Goal: Task Accomplishment & Management: Use online tool/utility

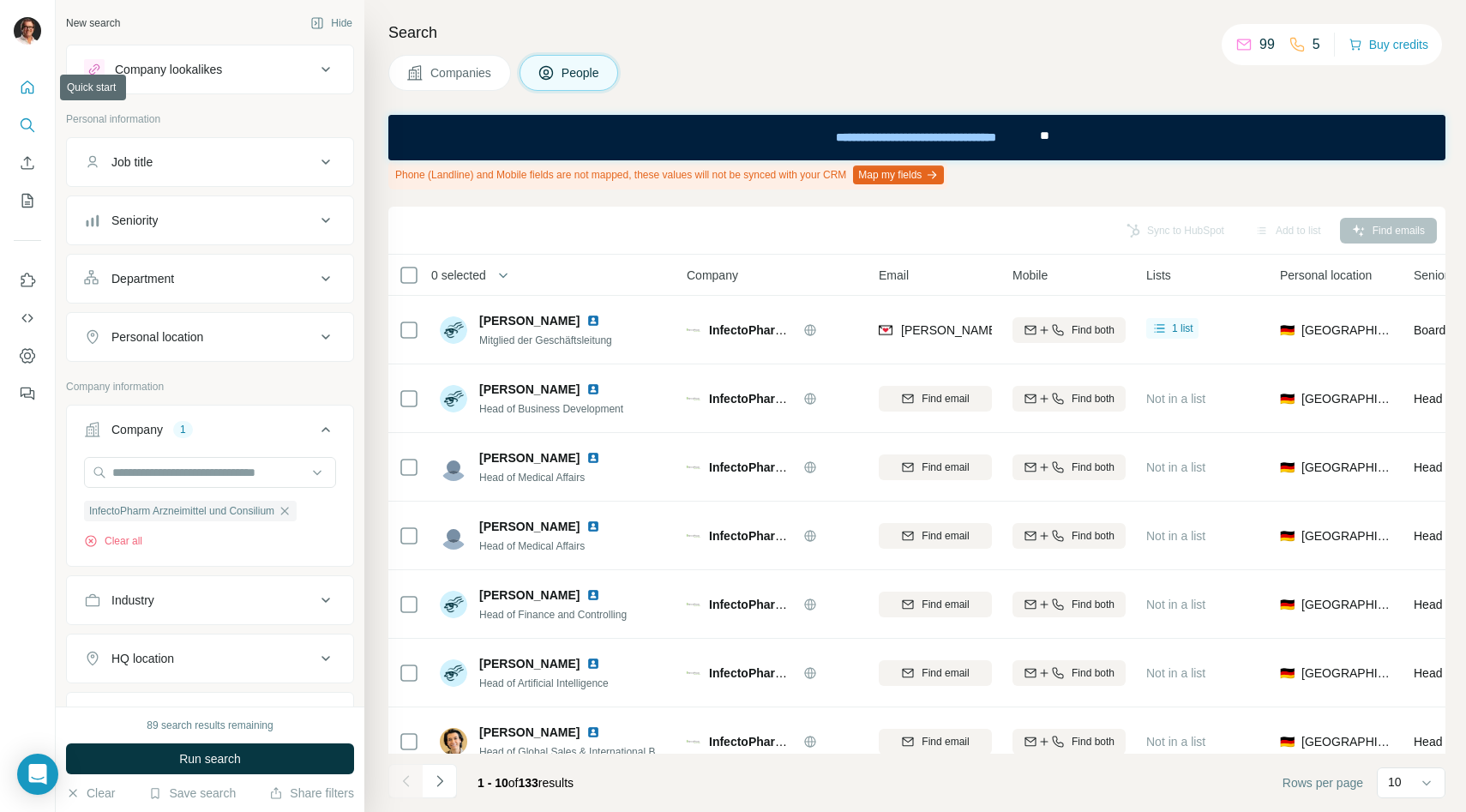
click at [26, 89] on icon "Quick start" at bounding box center [28, 87] width 12 height 12
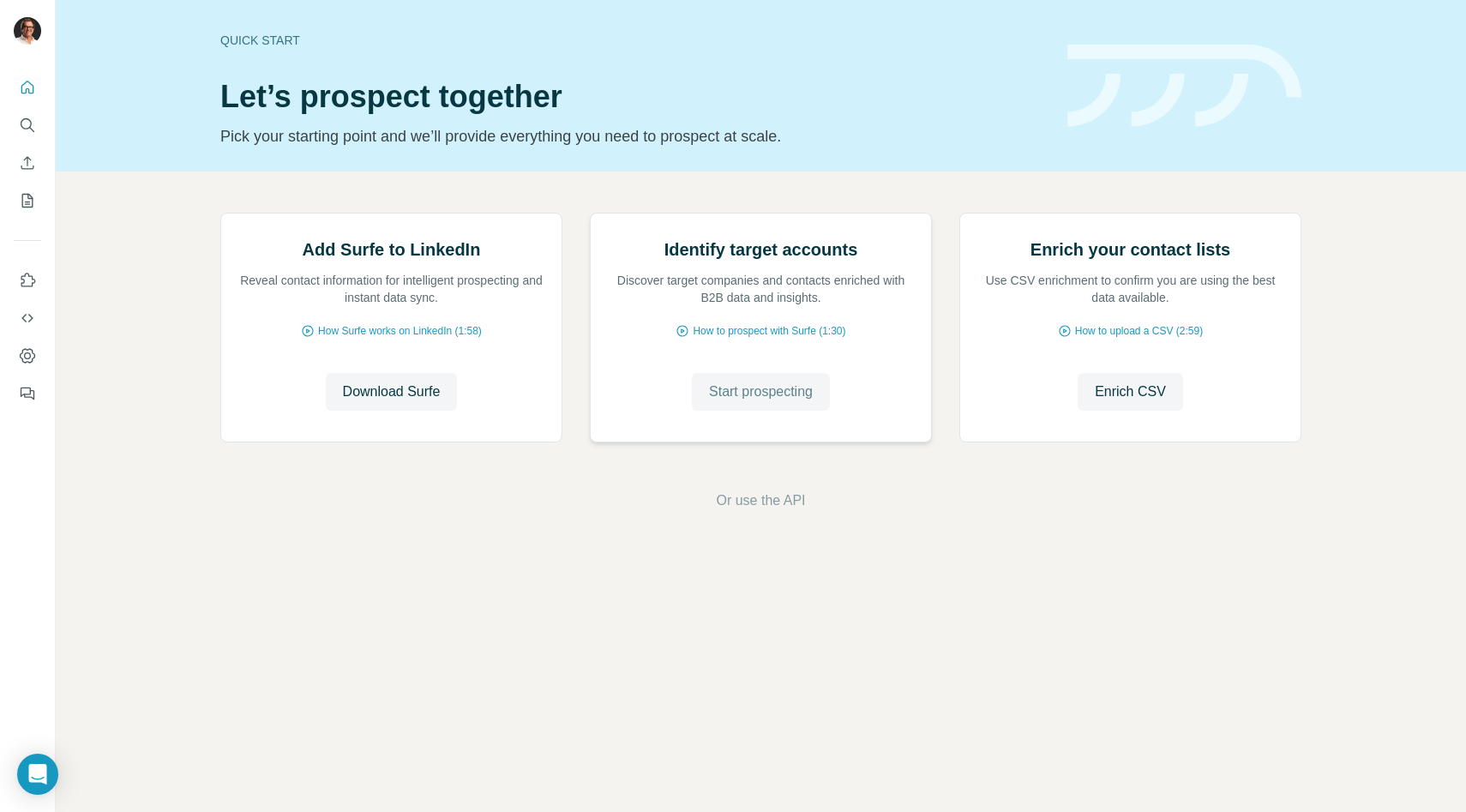
click at [765, 402] on span "Start prospecting" at bounding box center [761, 391] width 104 height 20
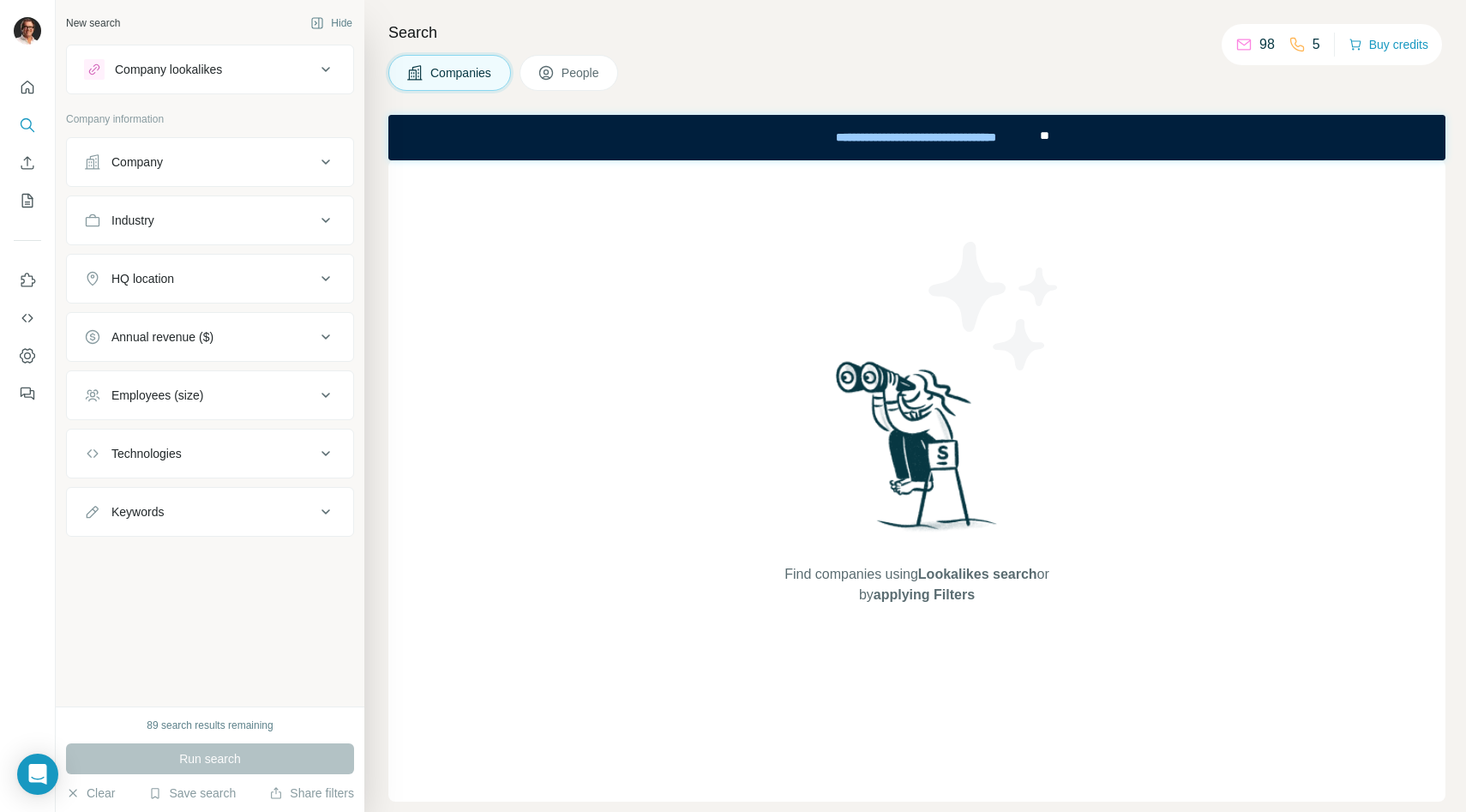
click at [162, 169] on div "Company" at bounding box center [138, 162] width 51 height 17
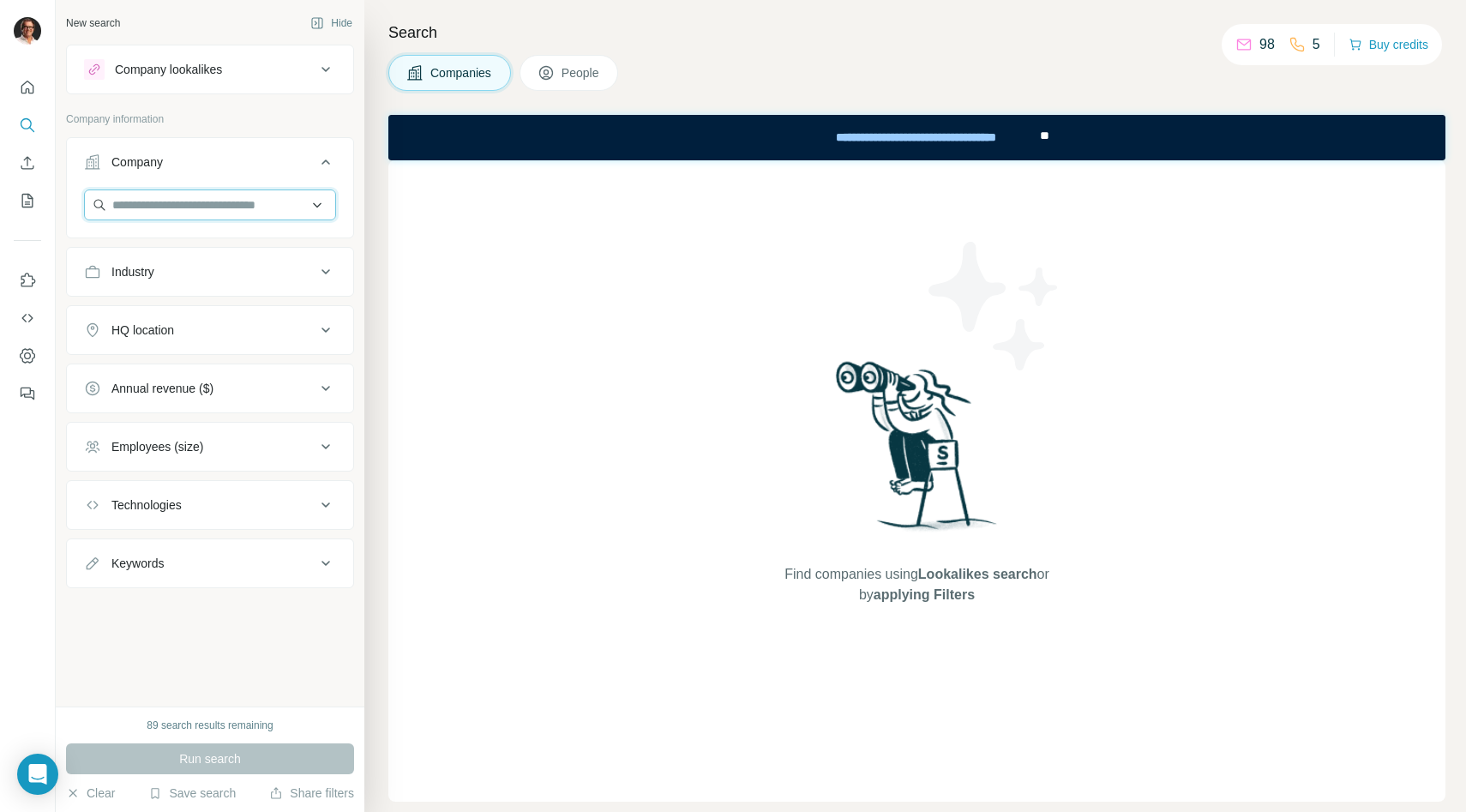
click at [152, 211] on input "text" at bounding box center [210, 205] width 252 height 31
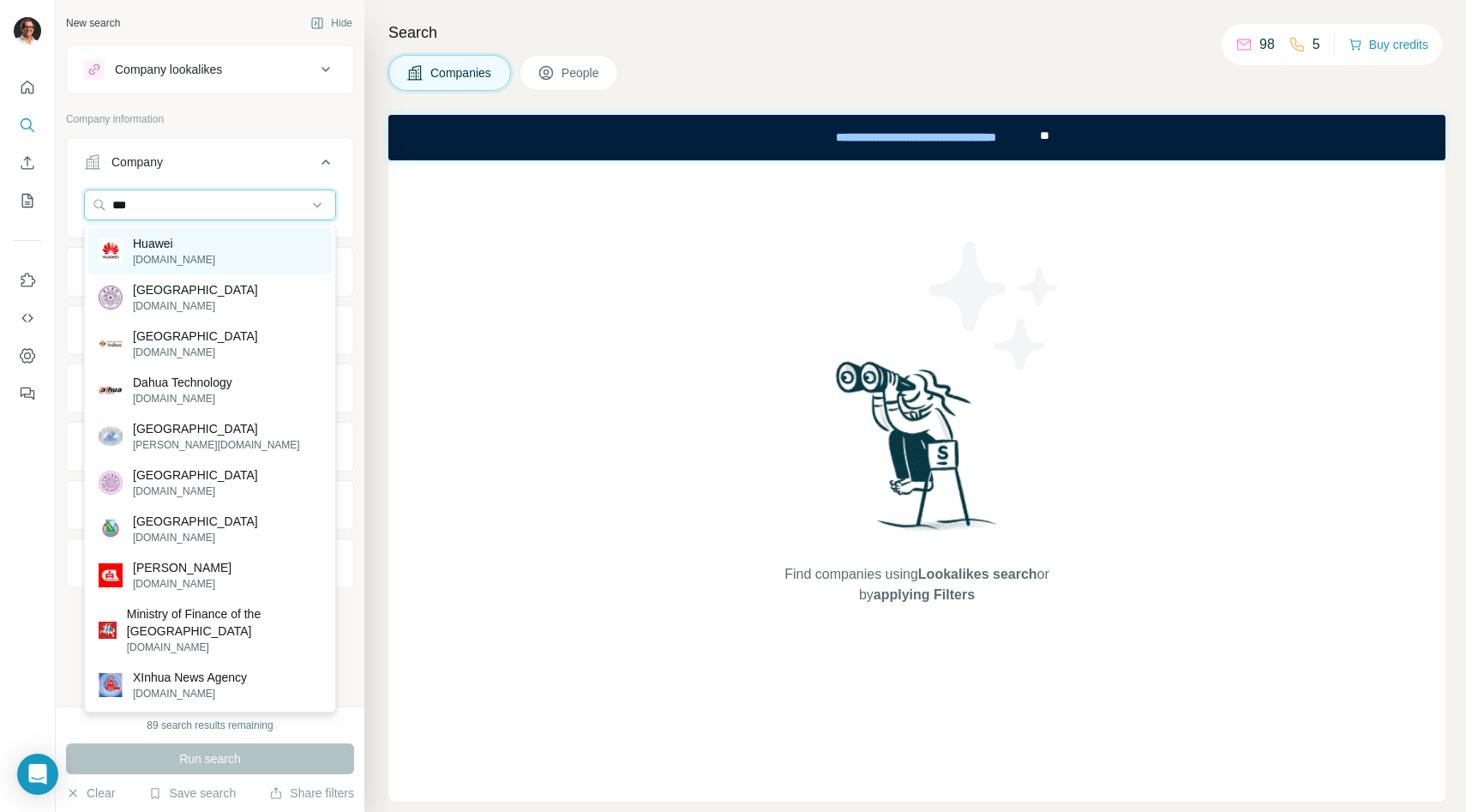
type input "***"
click at [184, 252] on p "huawei.com" at bounding box center [174, 259] width 83 height 15
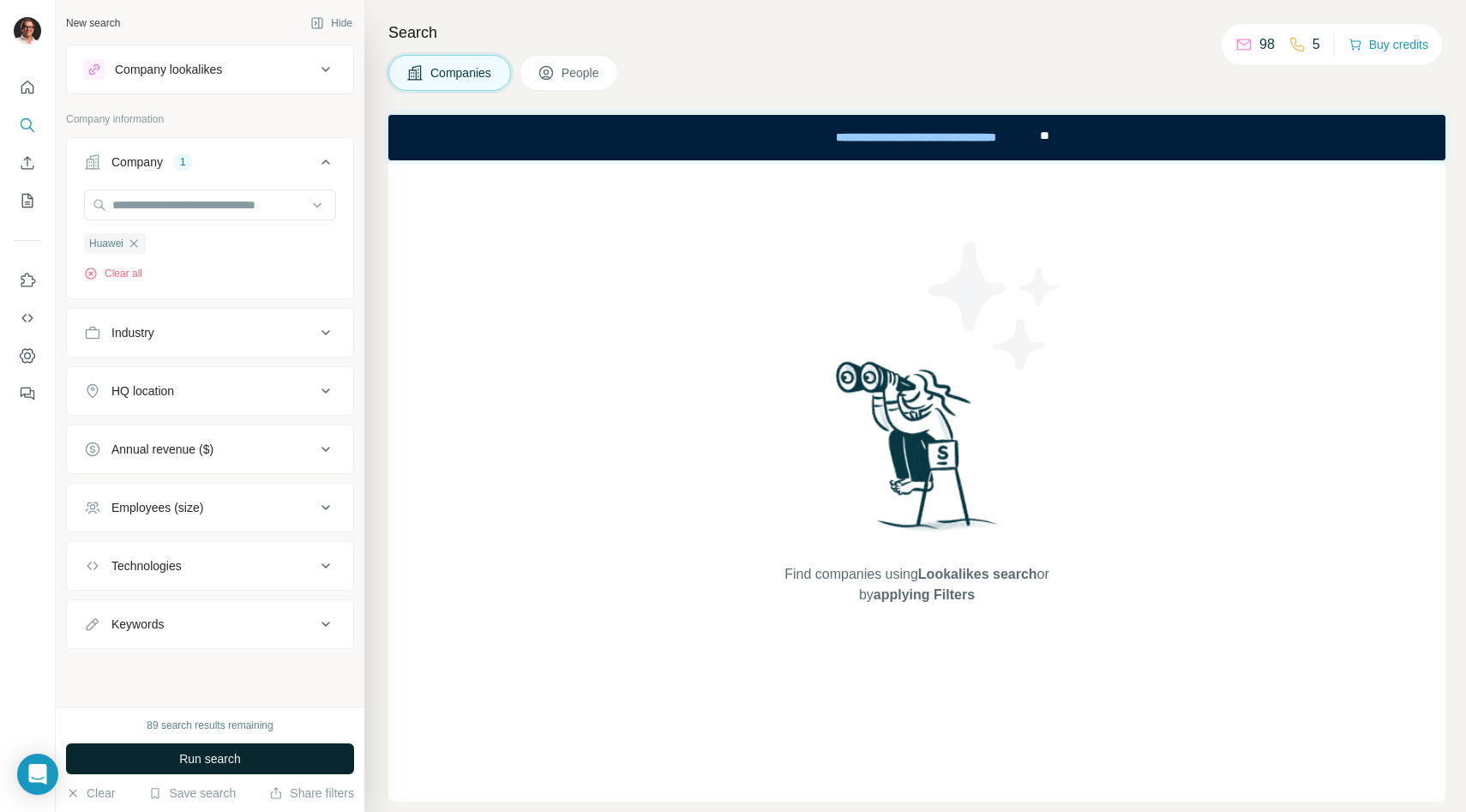
click at [162, 758] on button "Run search" at bounding box center [209, 759] width 288 height 31
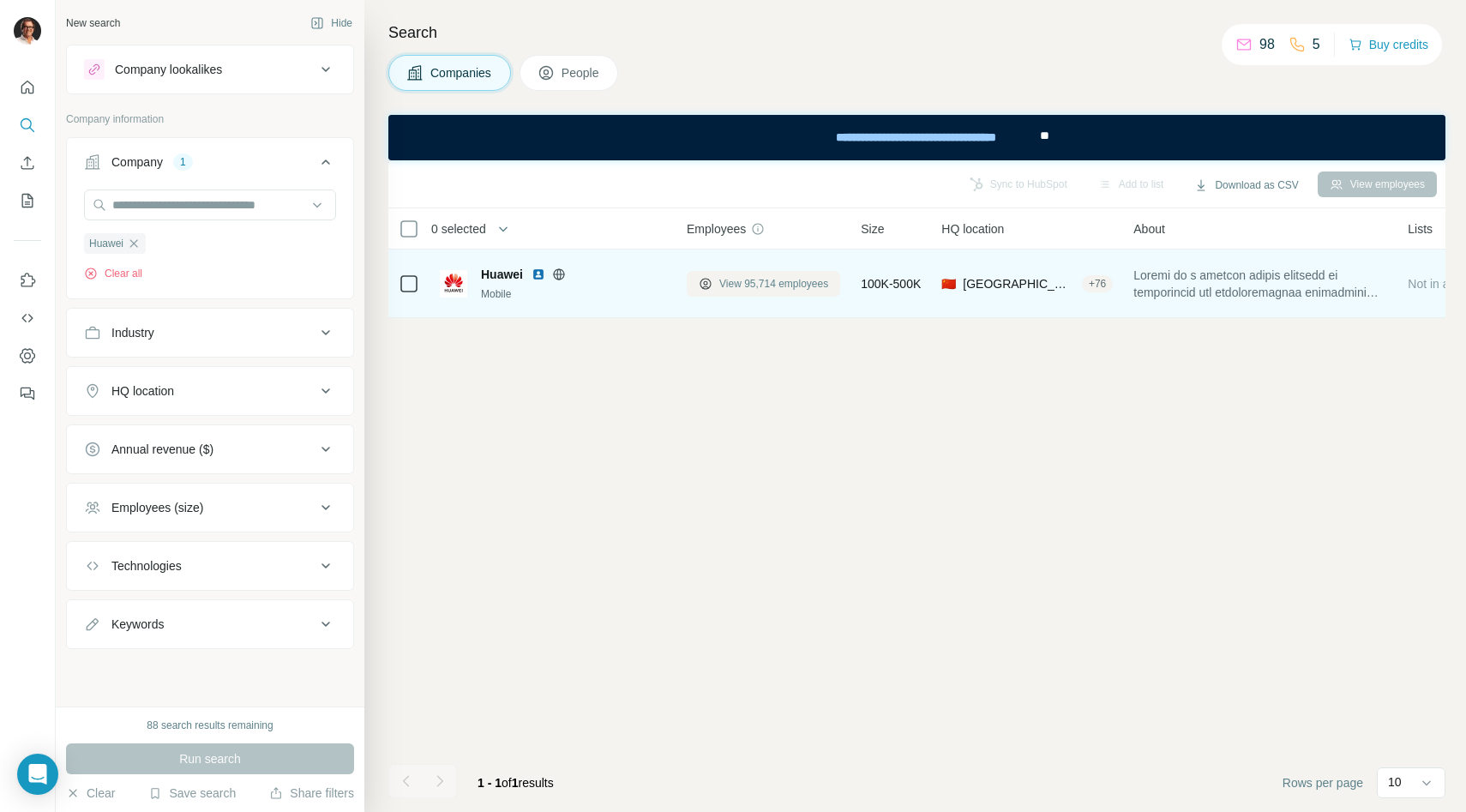
click at [758, 281] on span "View 95,714 employees" at bounding box center [774, 283] width 109 height 15
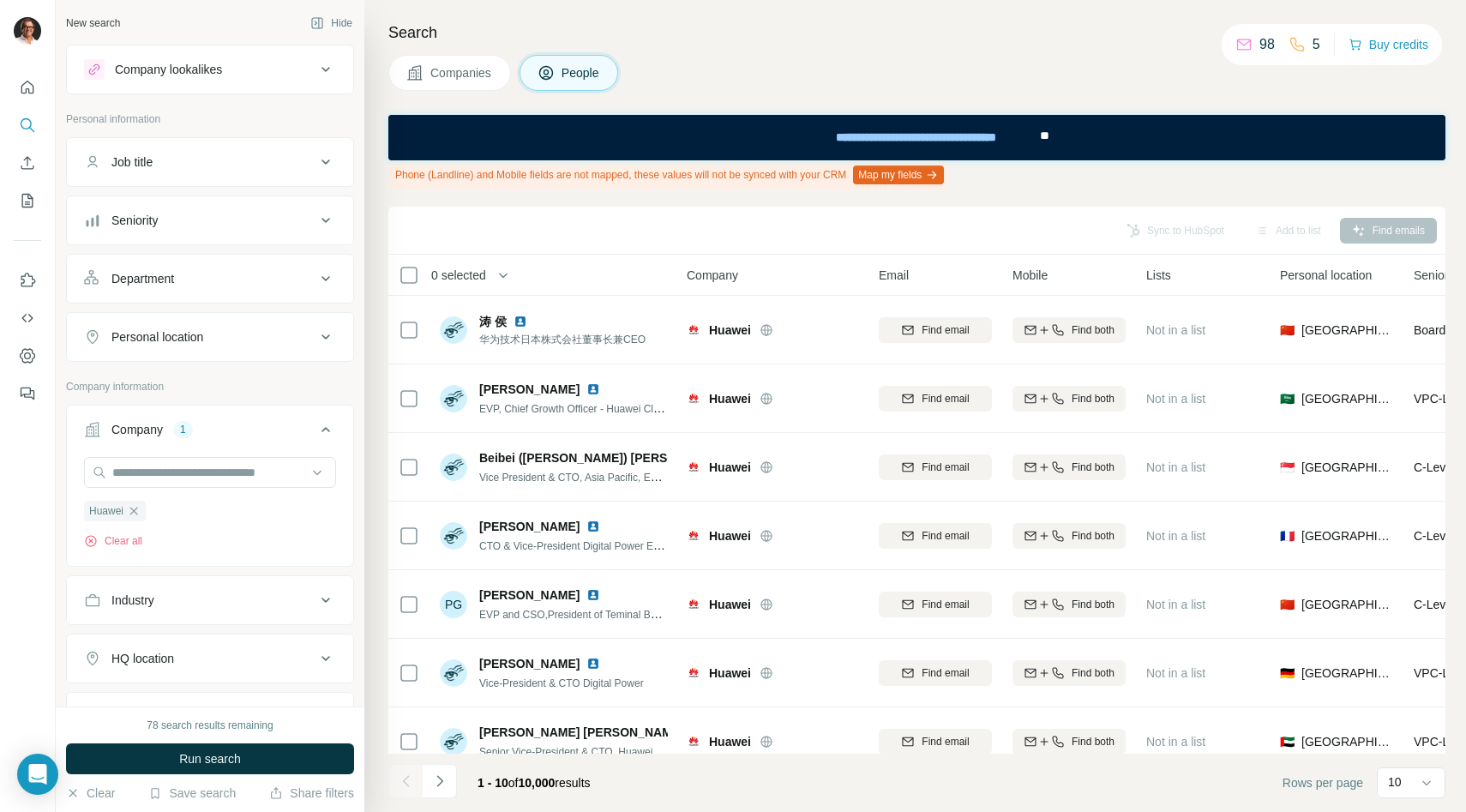
click at [1307, 274] on span "Personal location" at bounding box center [1325, 274] width 91 height 17
click at [1163, 231] on div "Sync to HubSpot Add to list Find emails" at bounding box center [917, 230] width 1040 height 30
click at [179, 161] on div "Job title" at bounding box center [200, 162] width 232 height 17
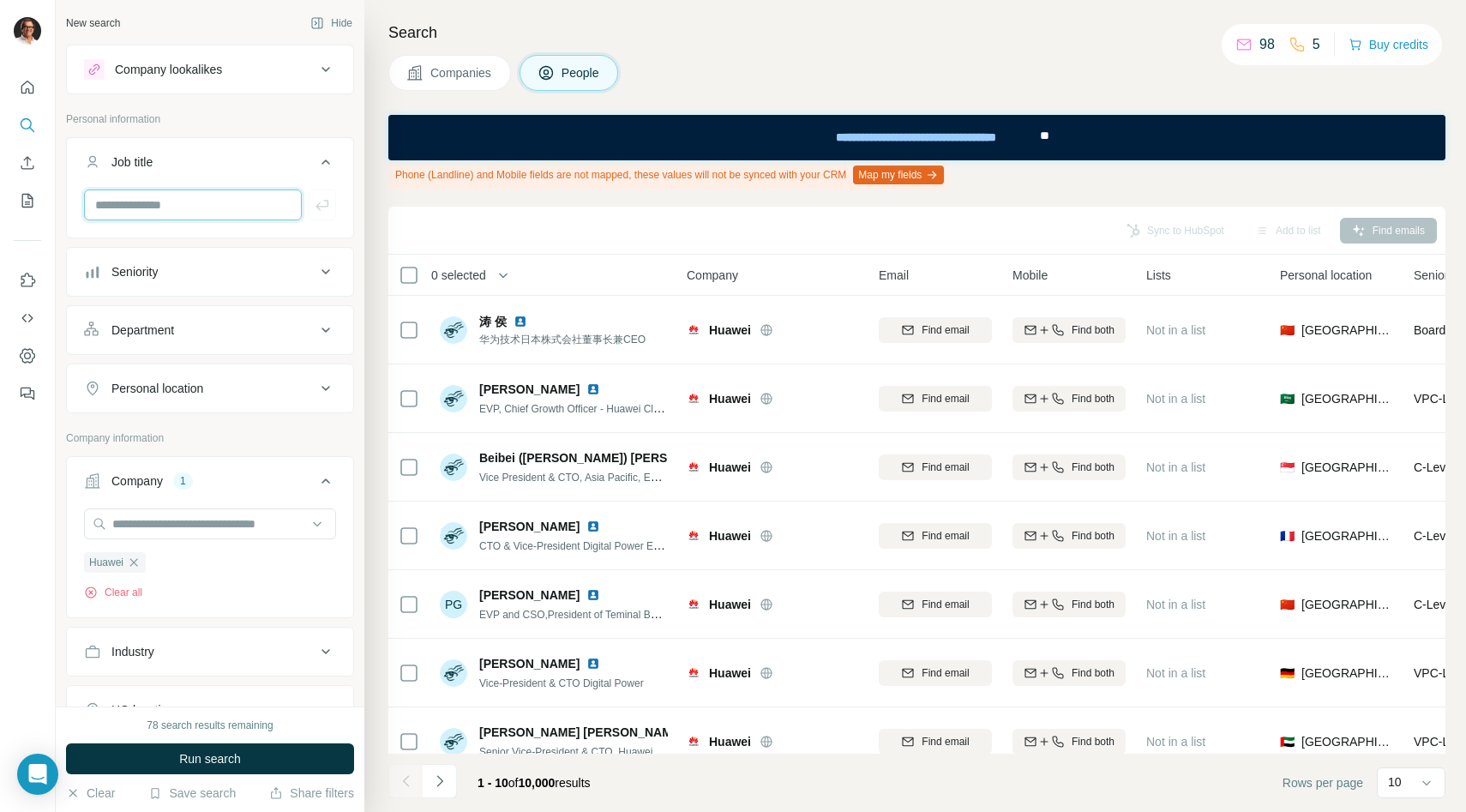
click at [139, 200] on input "text" at bounding box center [193, 205] width 217 height 31
type input "***"
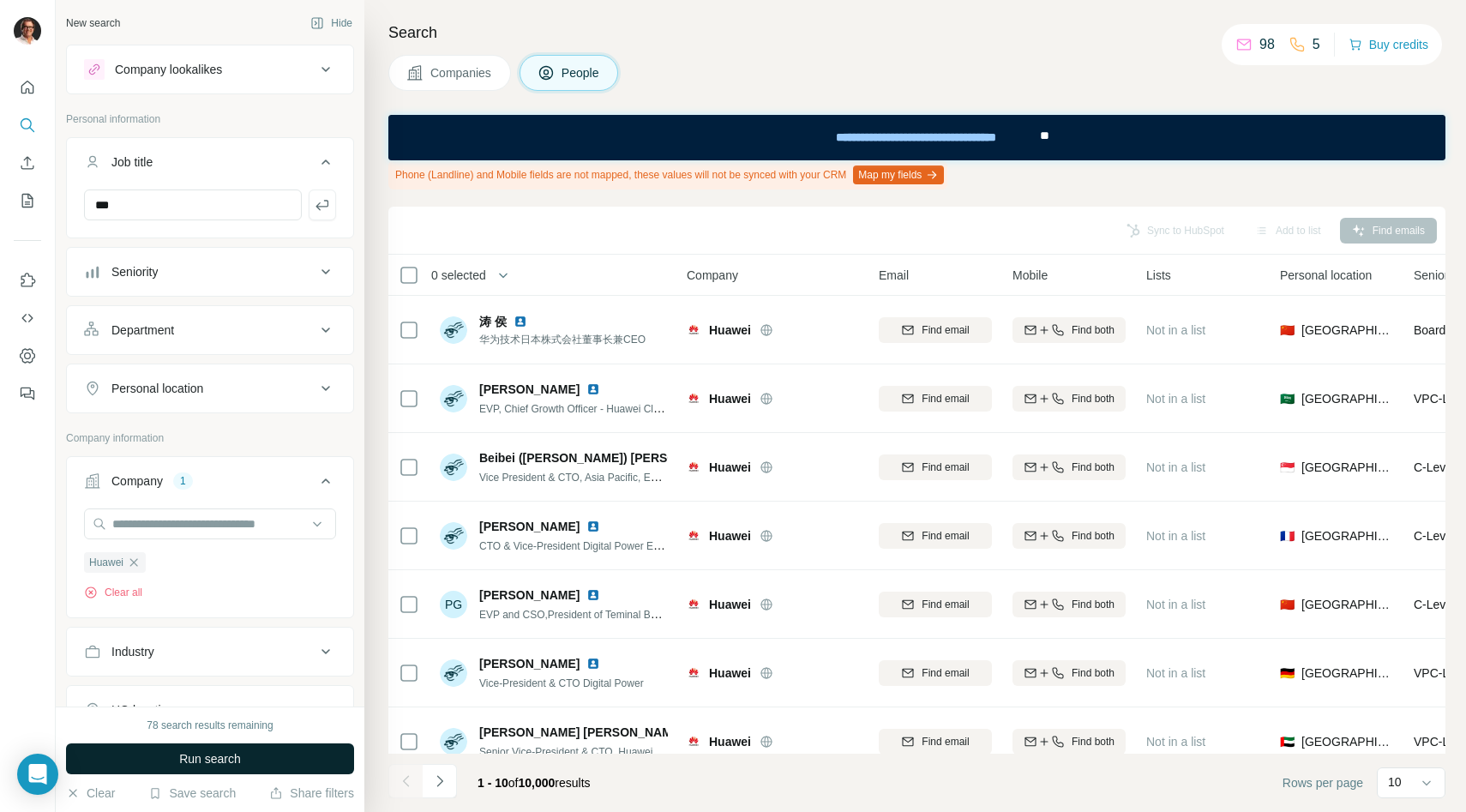
click at [108, 754] on button "Run search" at bounding box center [209, 759] width 288 height 31
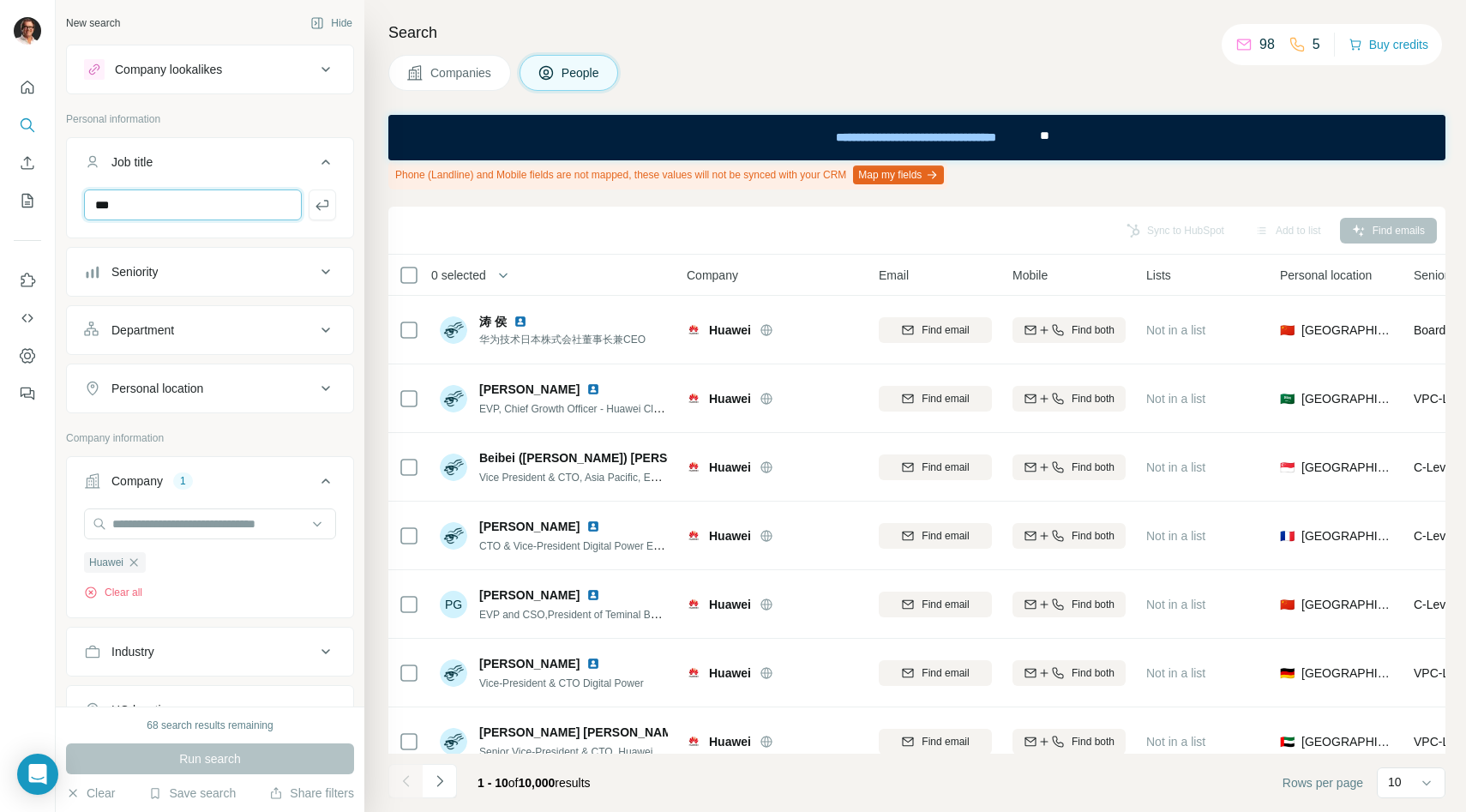
drag, startPoint x: 132, startPoint y: 209, endPoint x: 66, endPoint y: 196, distance: 67.3
click at [67, 196] on div "***" at bounding box center [209, 212] width 287 height 44
click at [139, 564] on icon "button" at bounding box center [133, 562] width 13 height 13
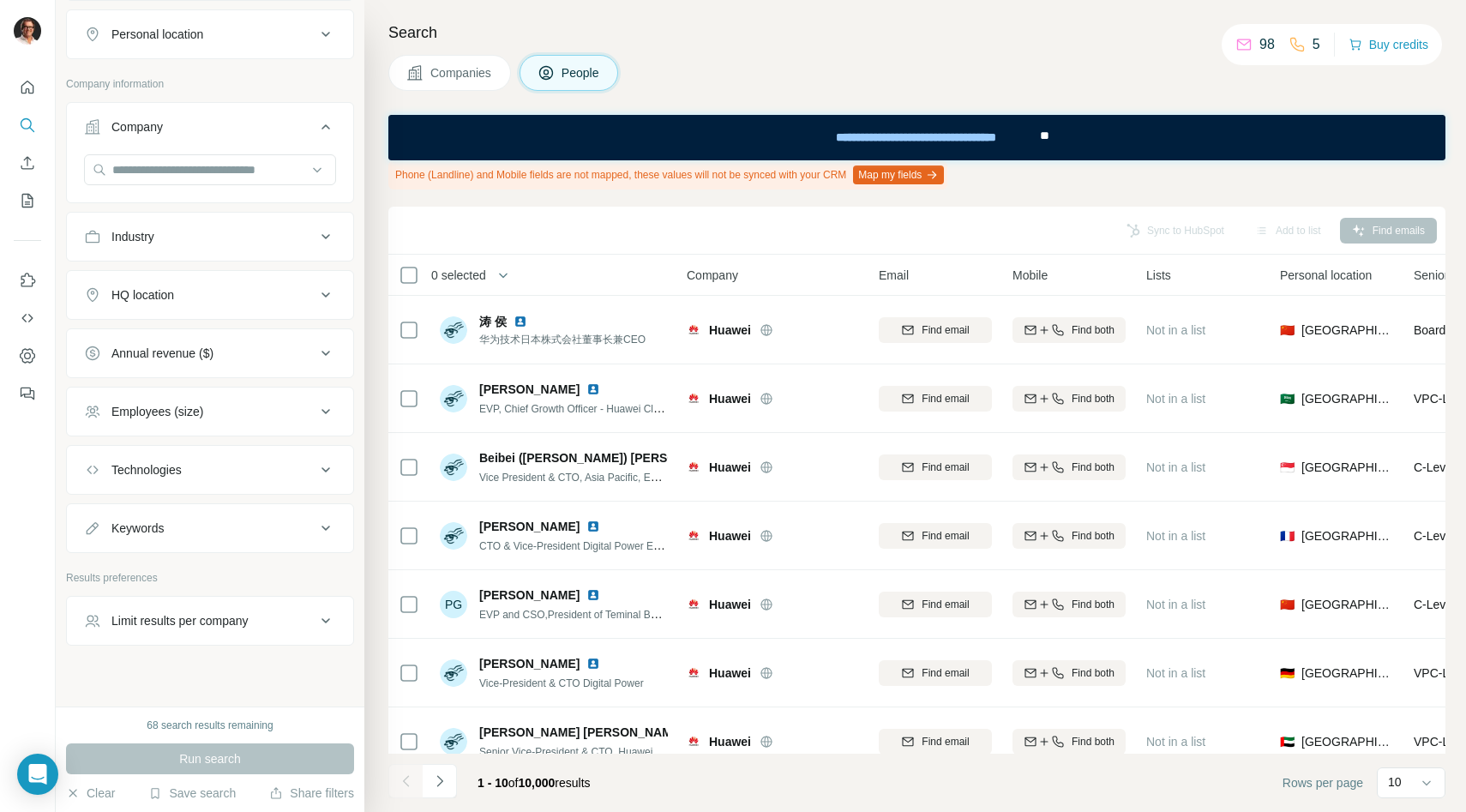
scroll to position [372, 0]
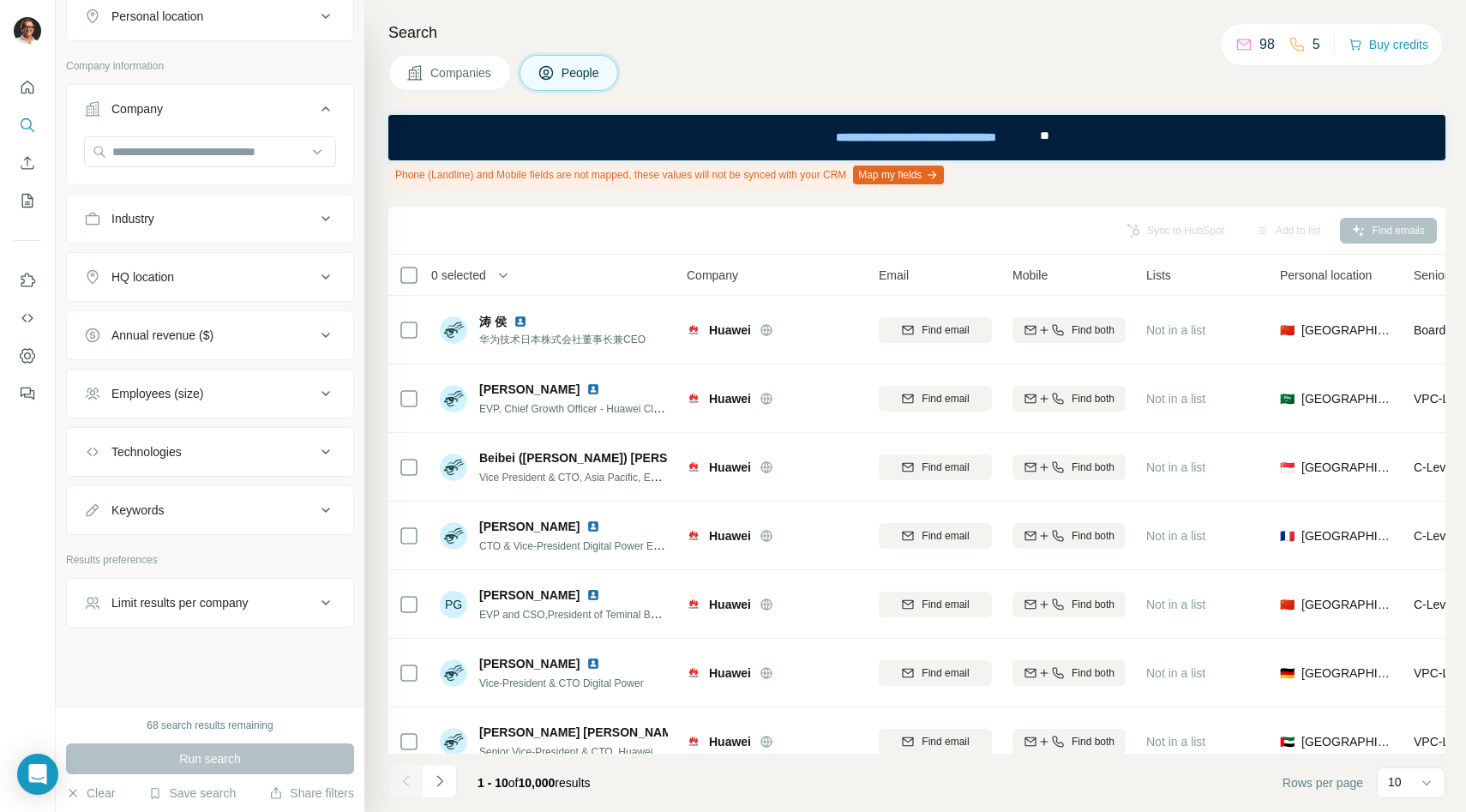
click at [154, 603] on div "Limit results per company" at bounding box center [180, 603] width 138 height 17
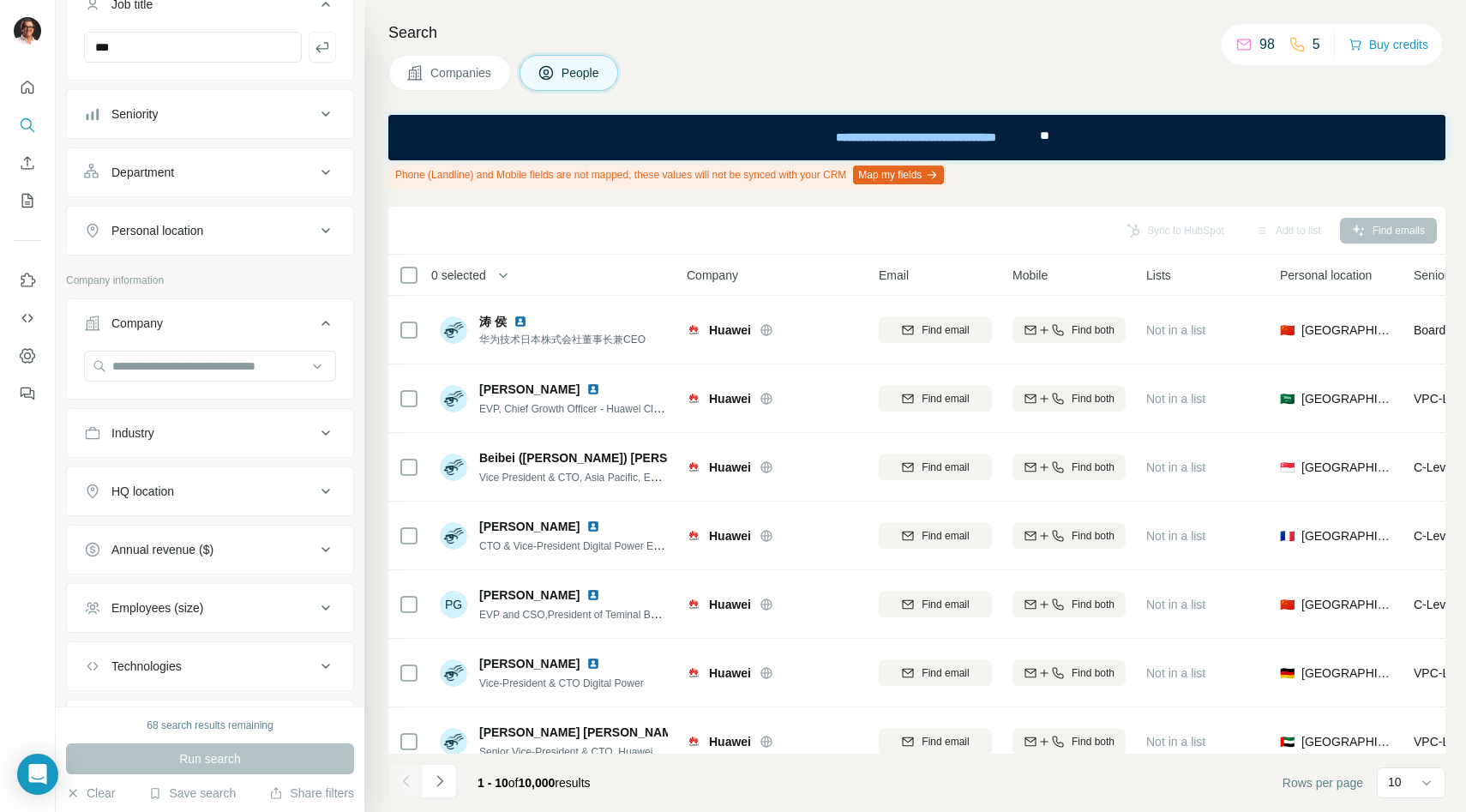
scroll to position [0, 0]
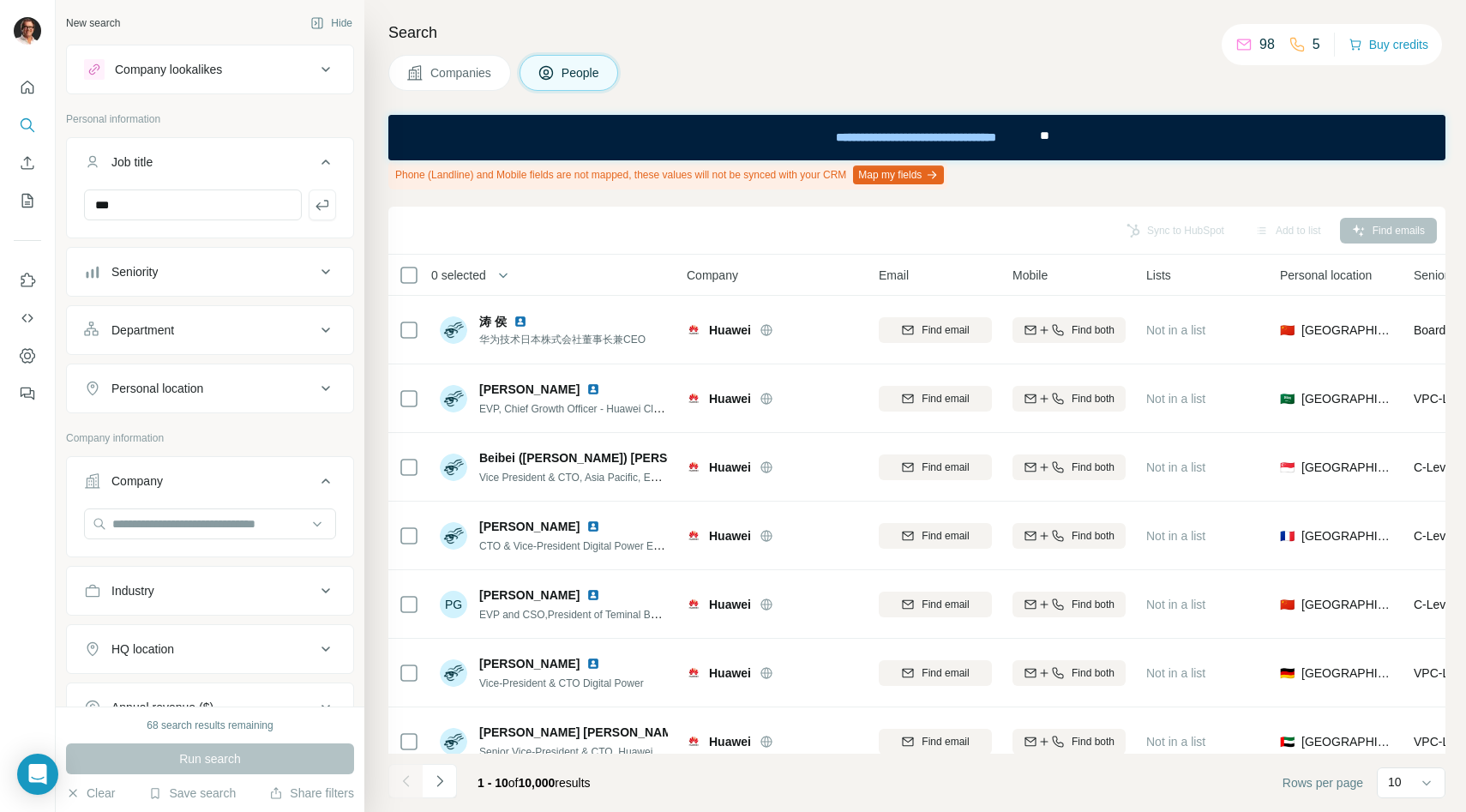
click at [318, 168] on icon at bounding box center [326, 162] width 20 height 20
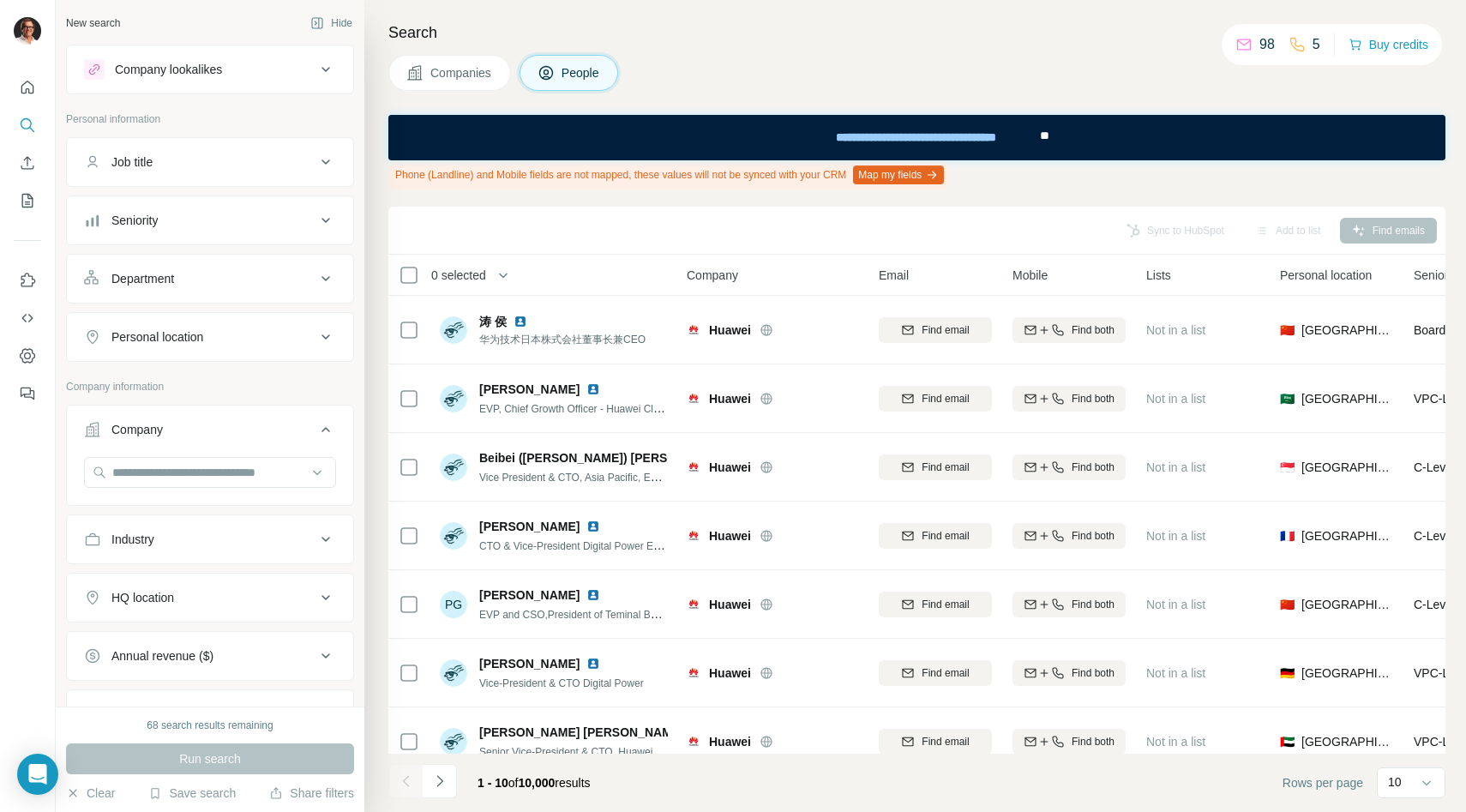
click at [326, 69] on icon at bounding box center [326, 69] width 9 height 5
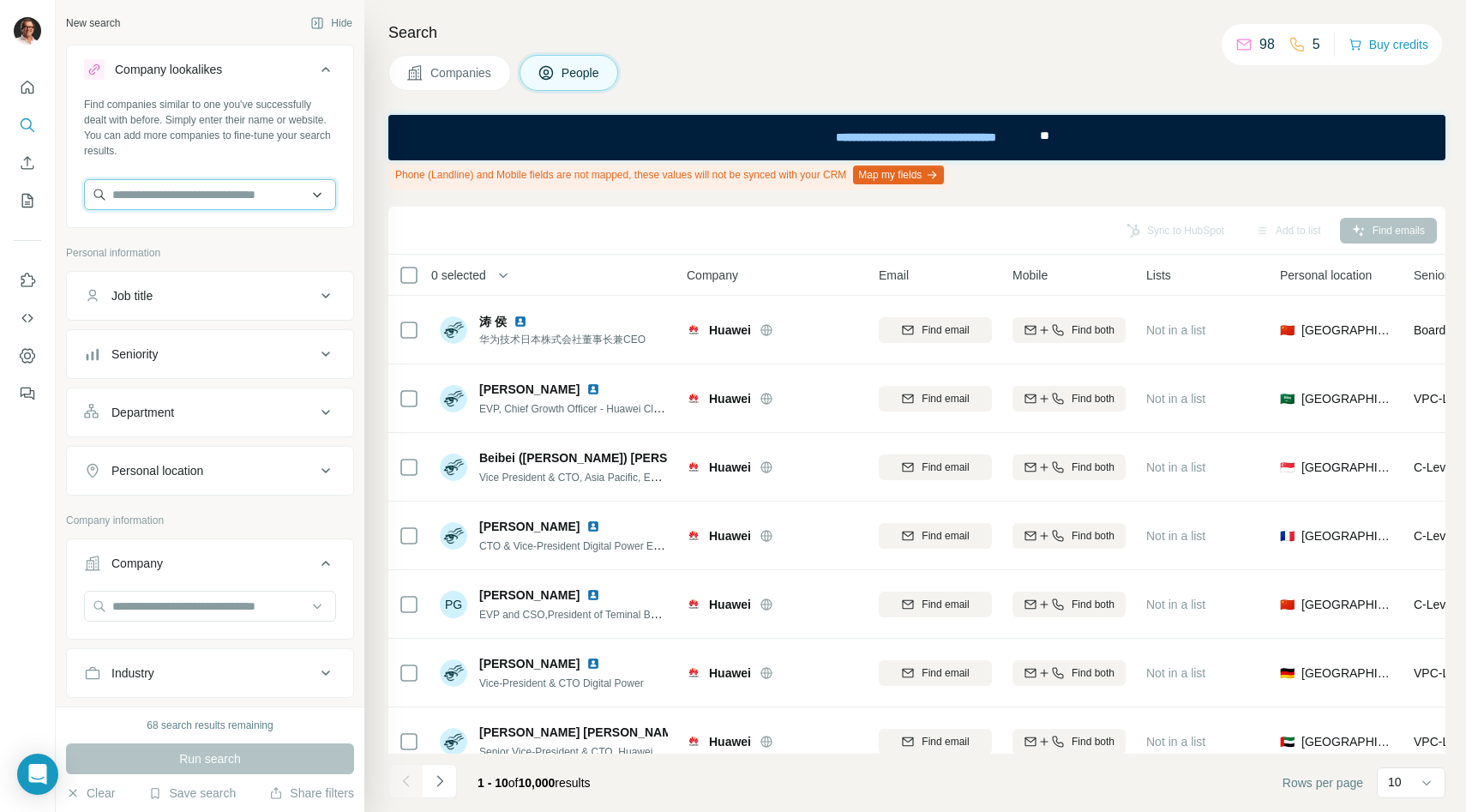
click at [157, 202] on input "text" at bounding box center [210, 194] width 252 height 31
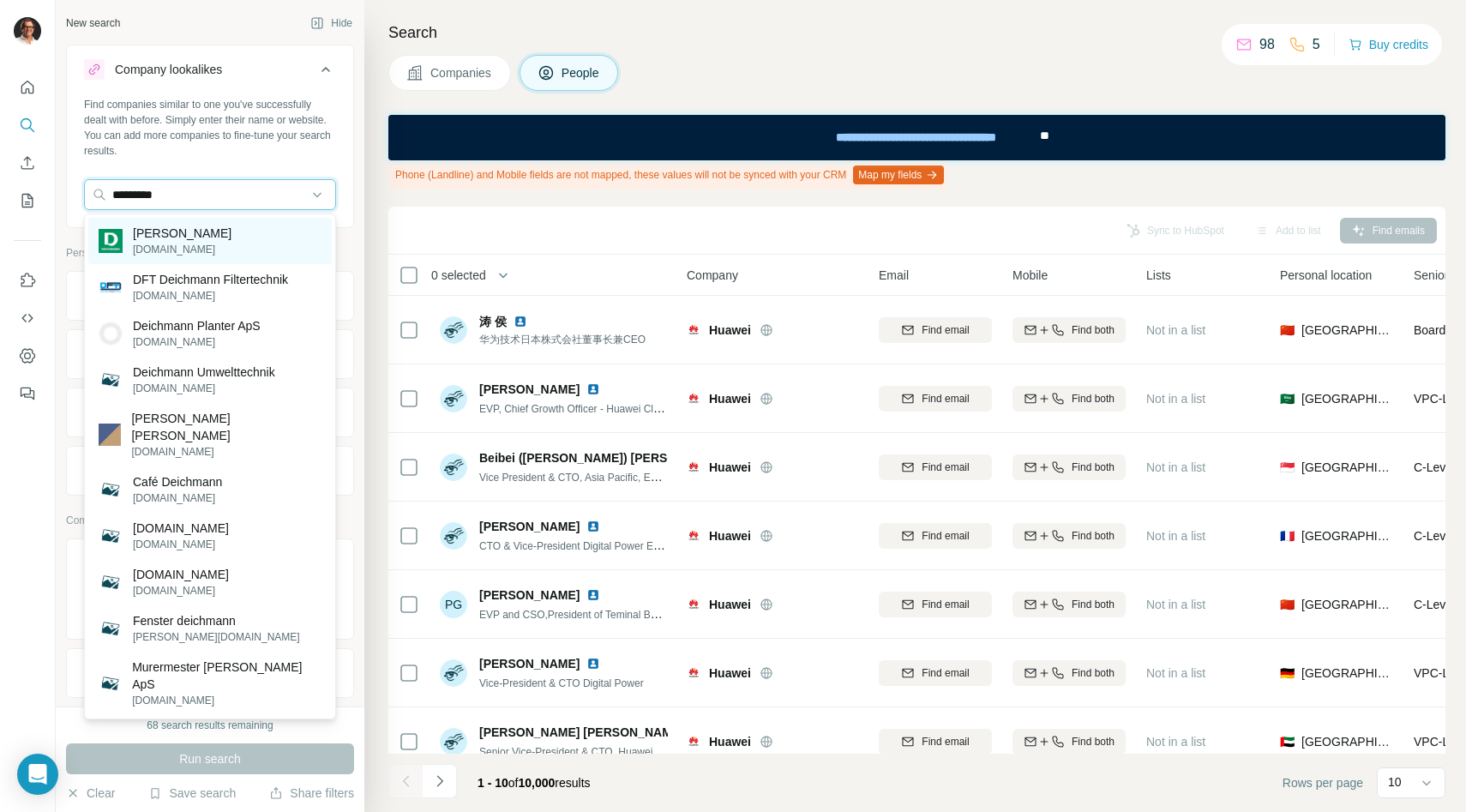
type input "*********"
click at [177, 240] on p "Deichmann" at bounding box center [182, 233] width 99 height 17
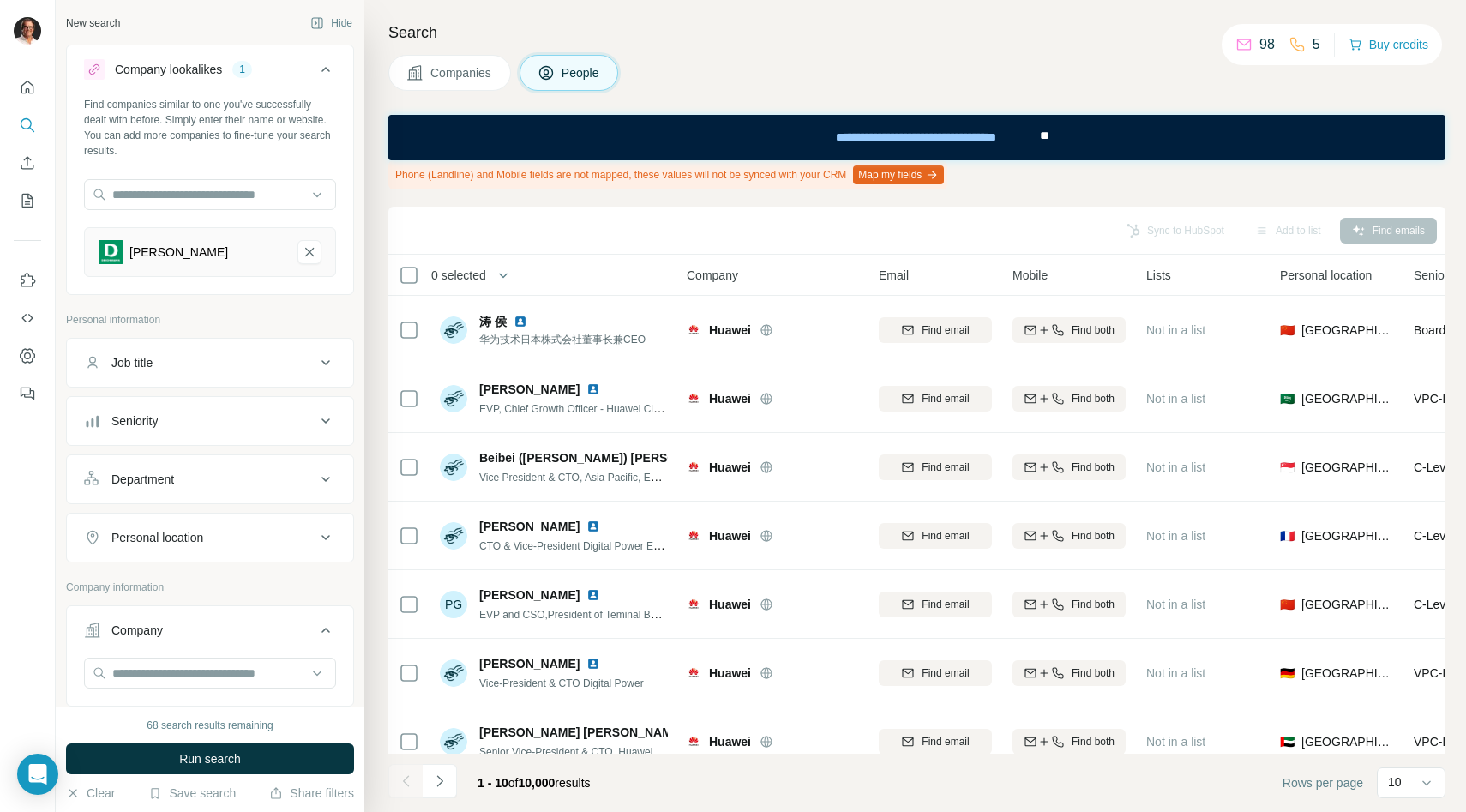
click at [268, 366] on div "Job title" at bounding box center [200, 362] width 232 height 17
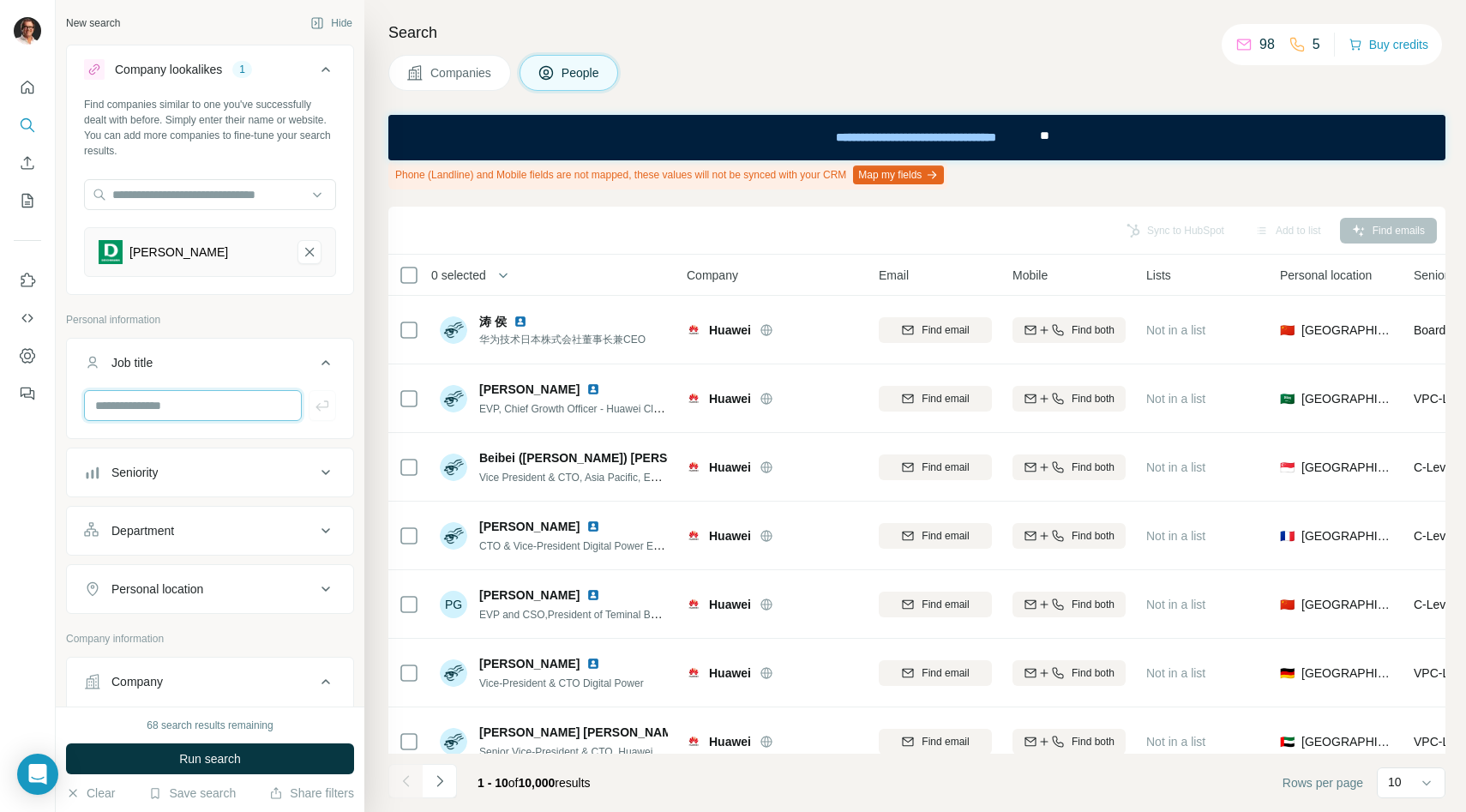
click at [164, 401] on input "text" at bounding box center [193, 406] width 217 height 31
type input "***"
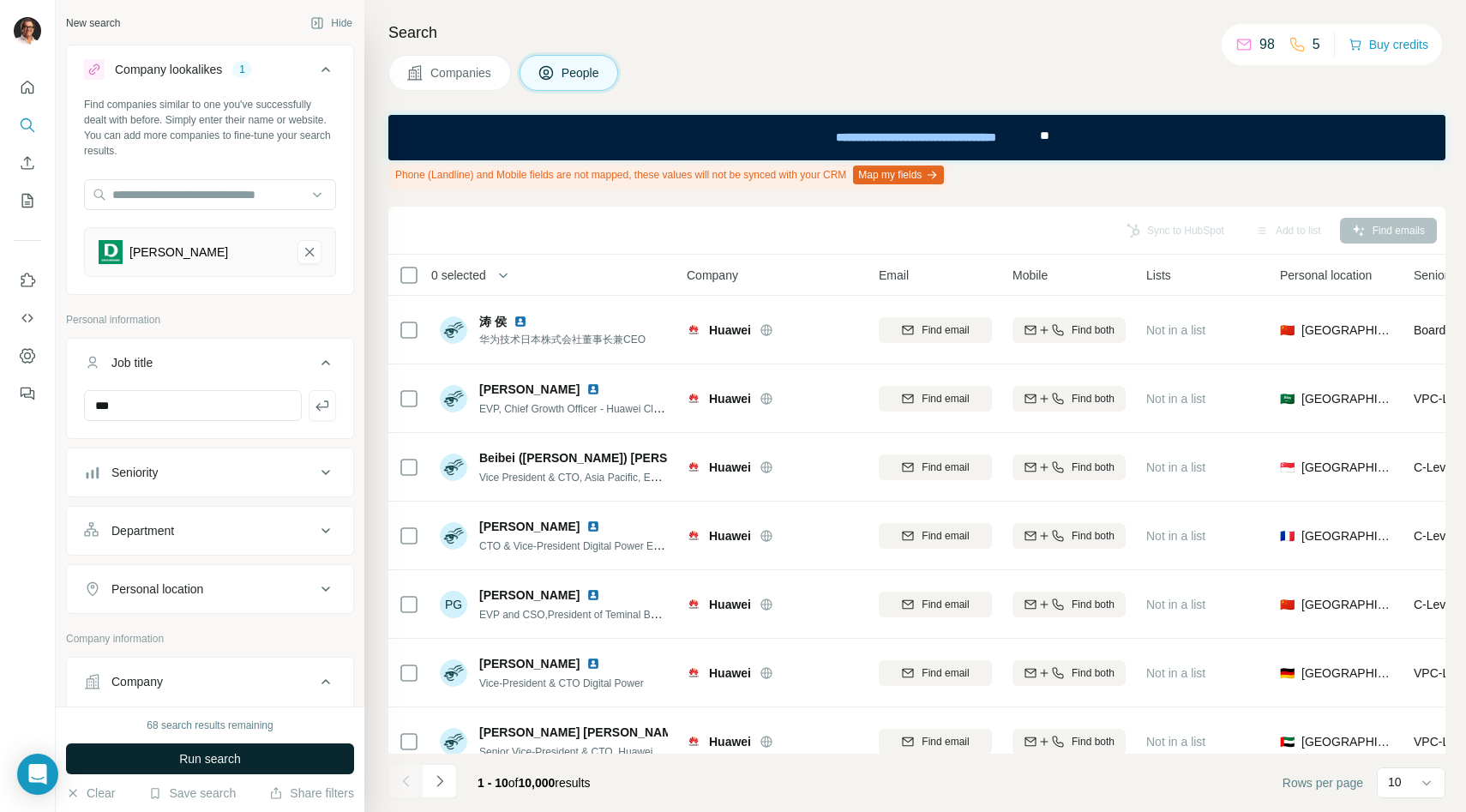
click at [140, 762] on button "Run search" at bounding box center [209, 759] width 288 height 31
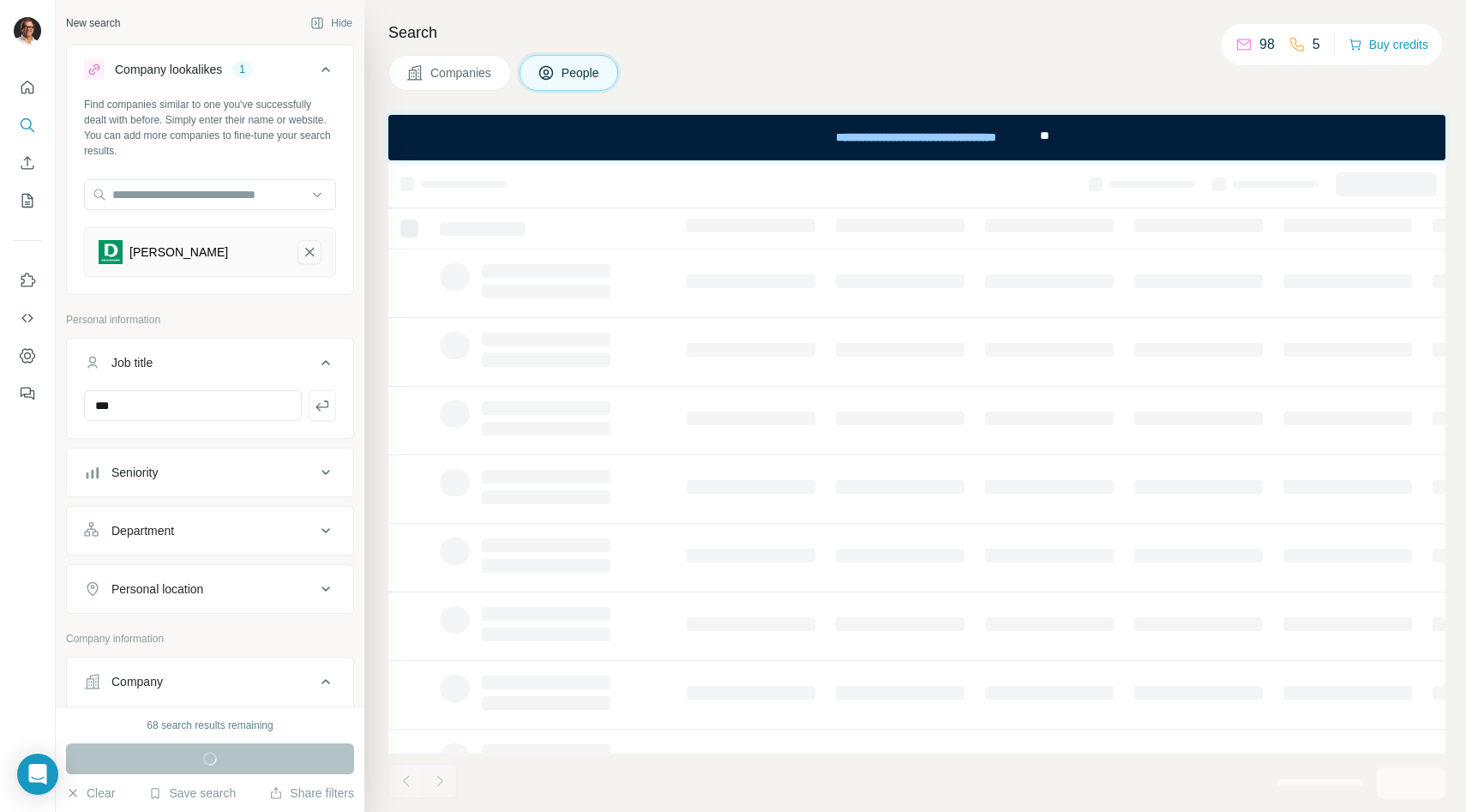
click at [311, 254] on icon "Deichmann-remove-button" at bounding box center [310, 252] width 9 height 9
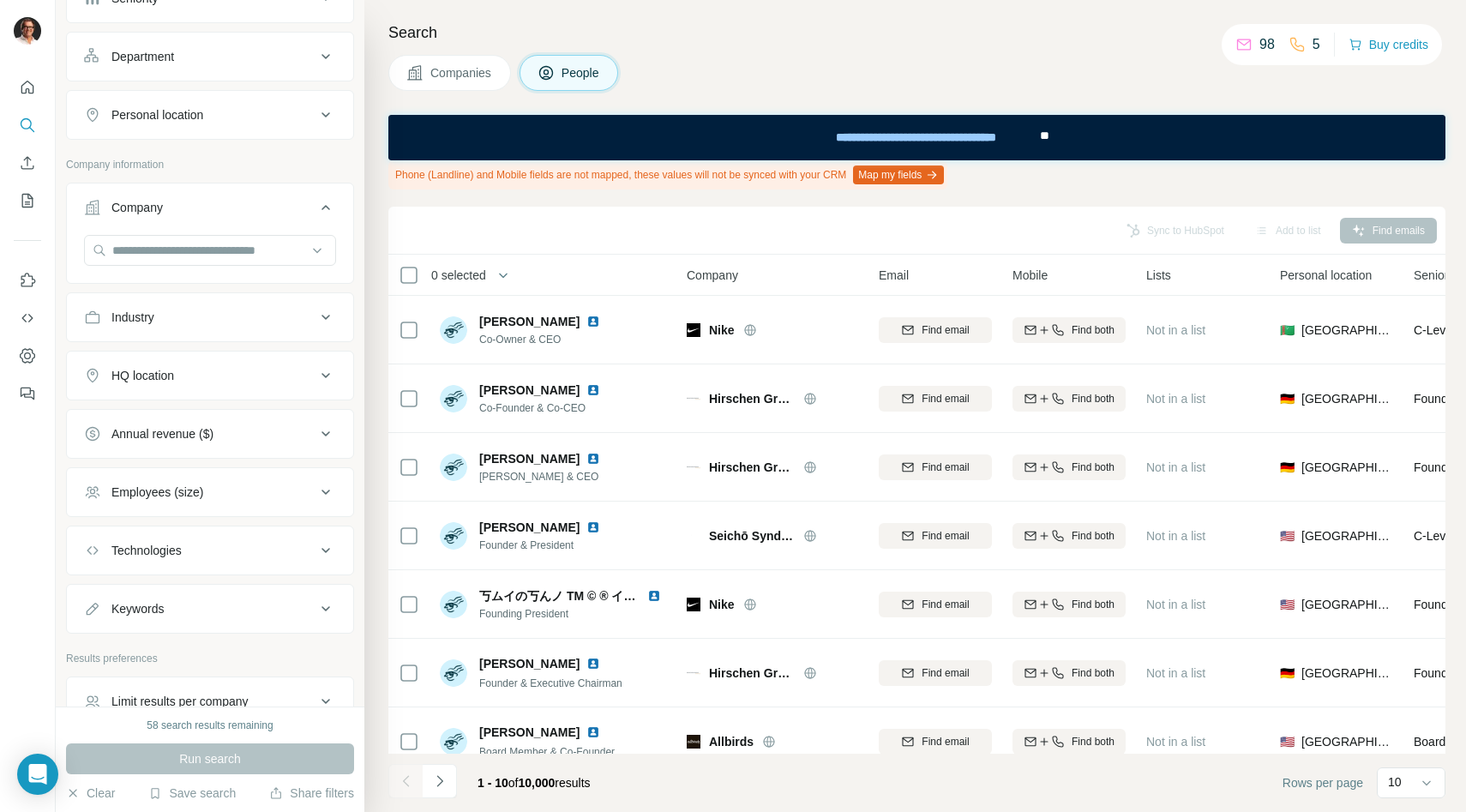
scroll to position [423, 0]
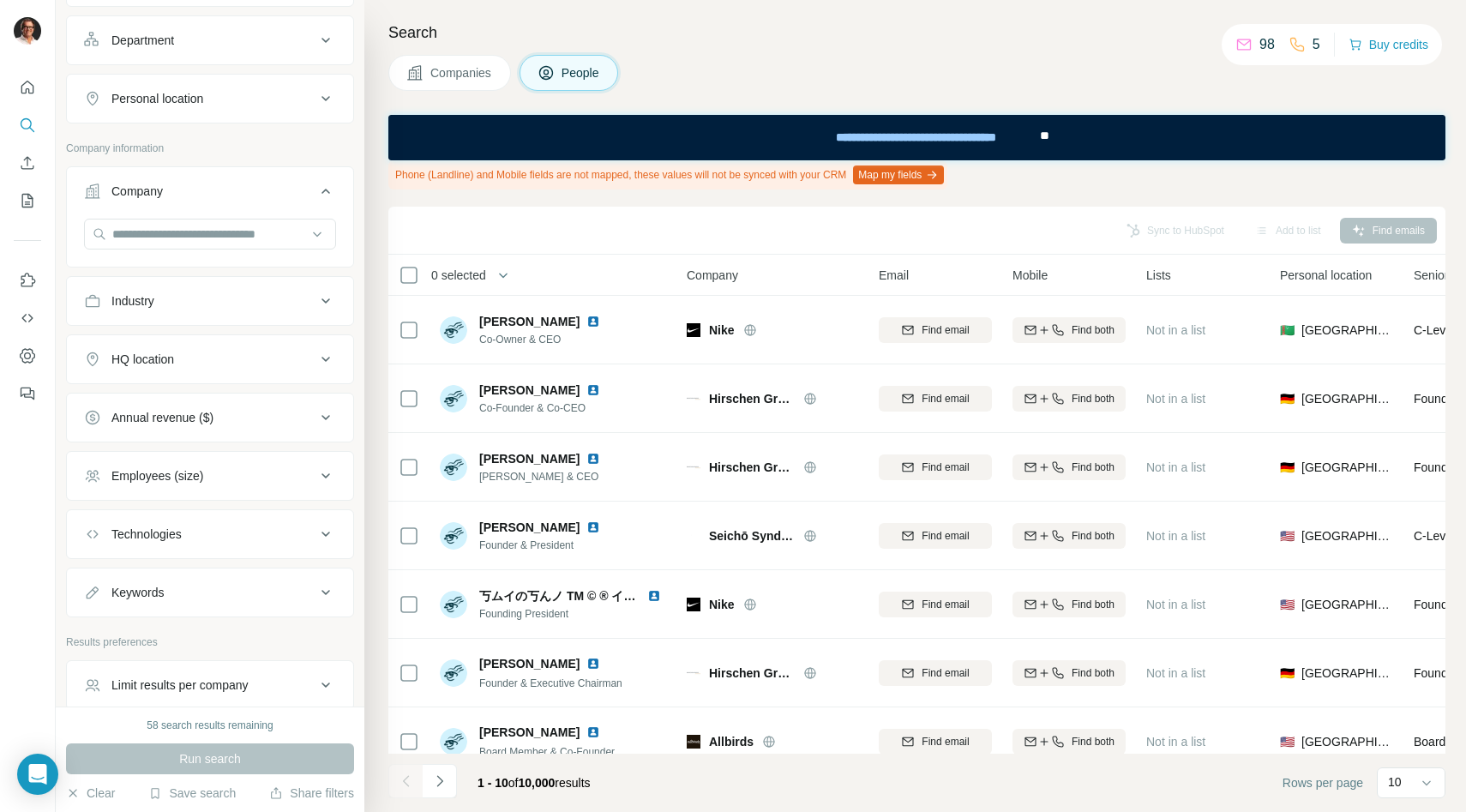
click at [248, 366] on div "HQ location" at bounding box center [200, 359] width 232 height 17
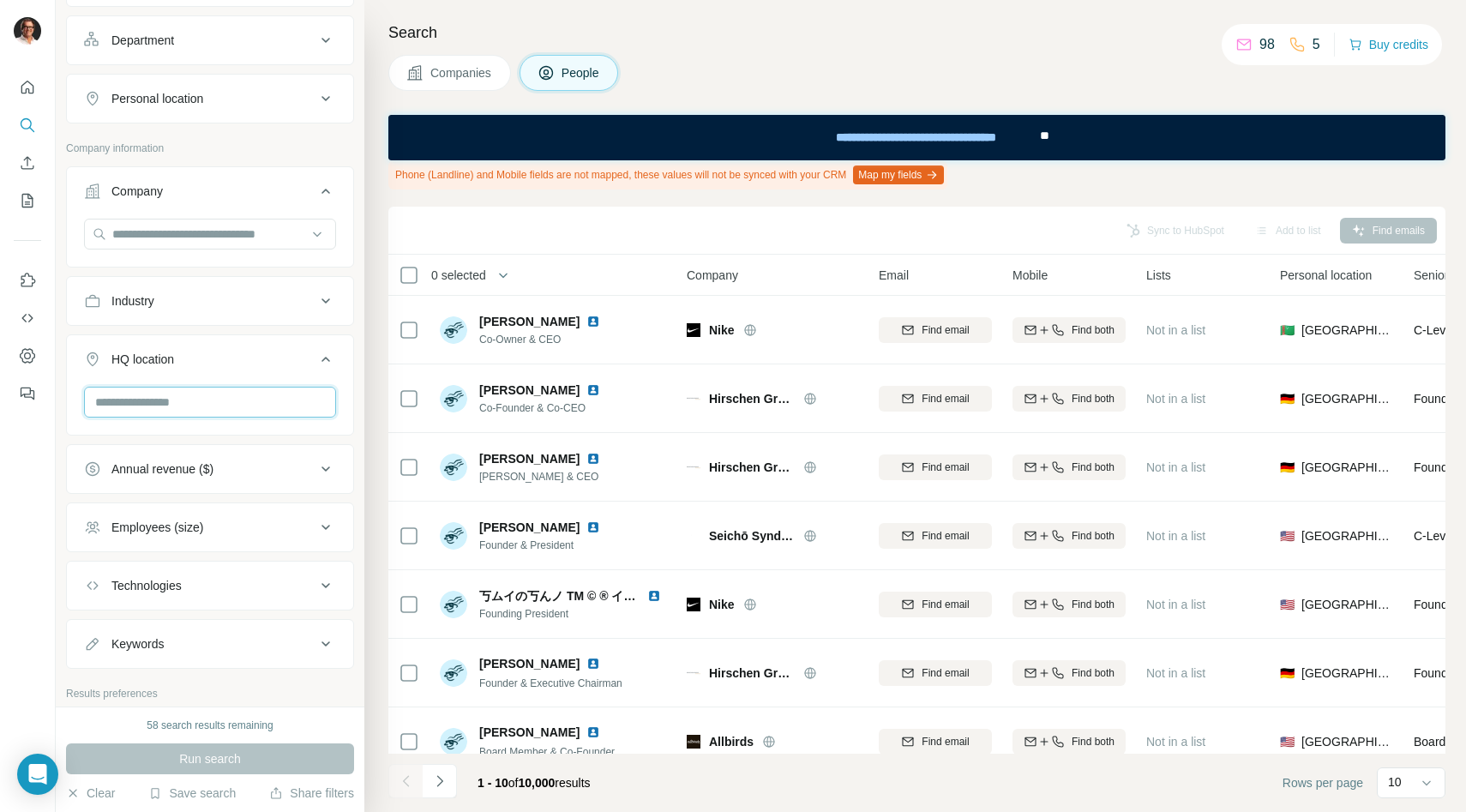
click at [182, 396] on input "text" at bounding box center [210, 402] width 252 height 31
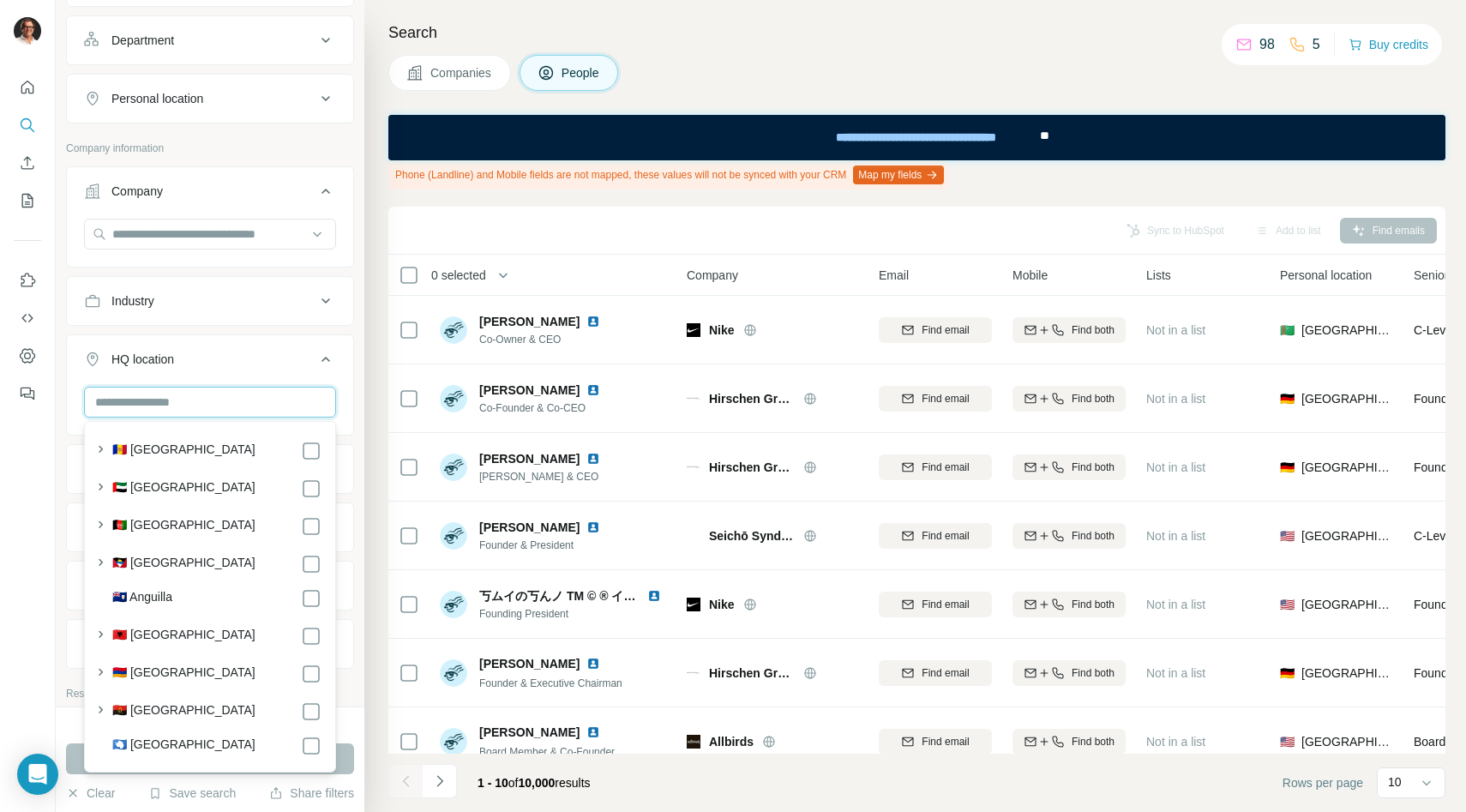
type input "*"
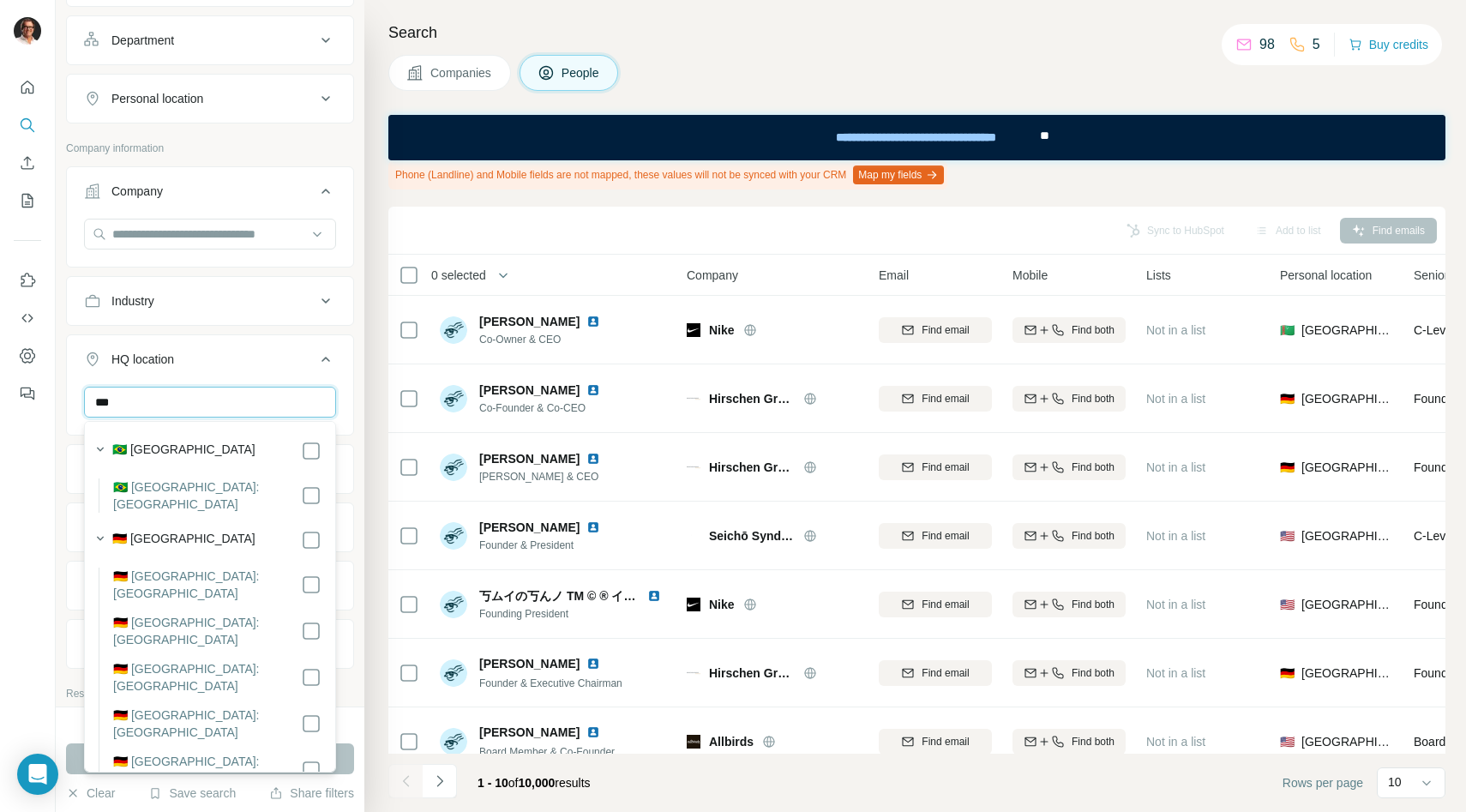
type input "***"
click at [166, 530] on label "🇩🇪 Germany" at bounding box center [184, 540] width 143 height 20
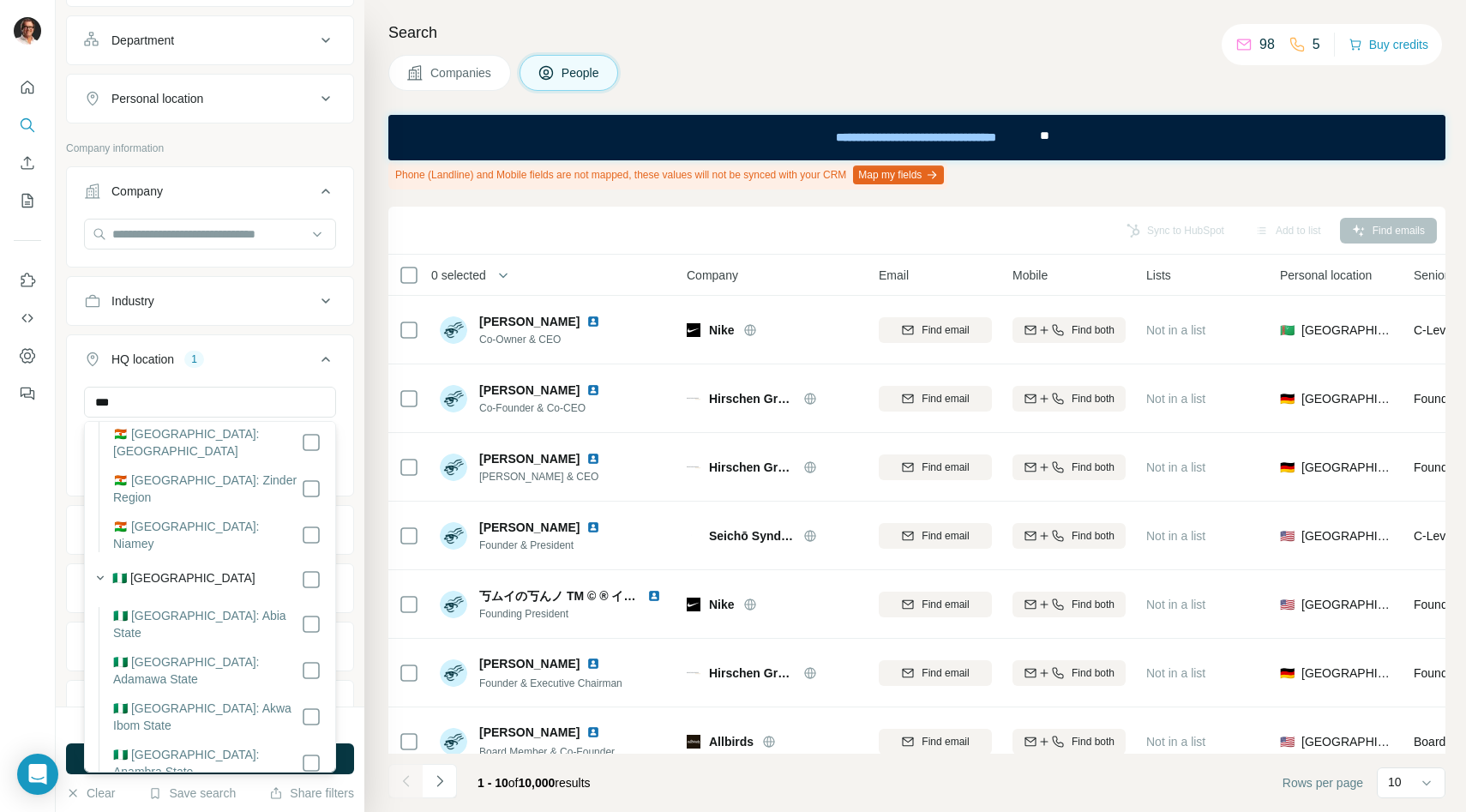
scroll to position [4230, 0]
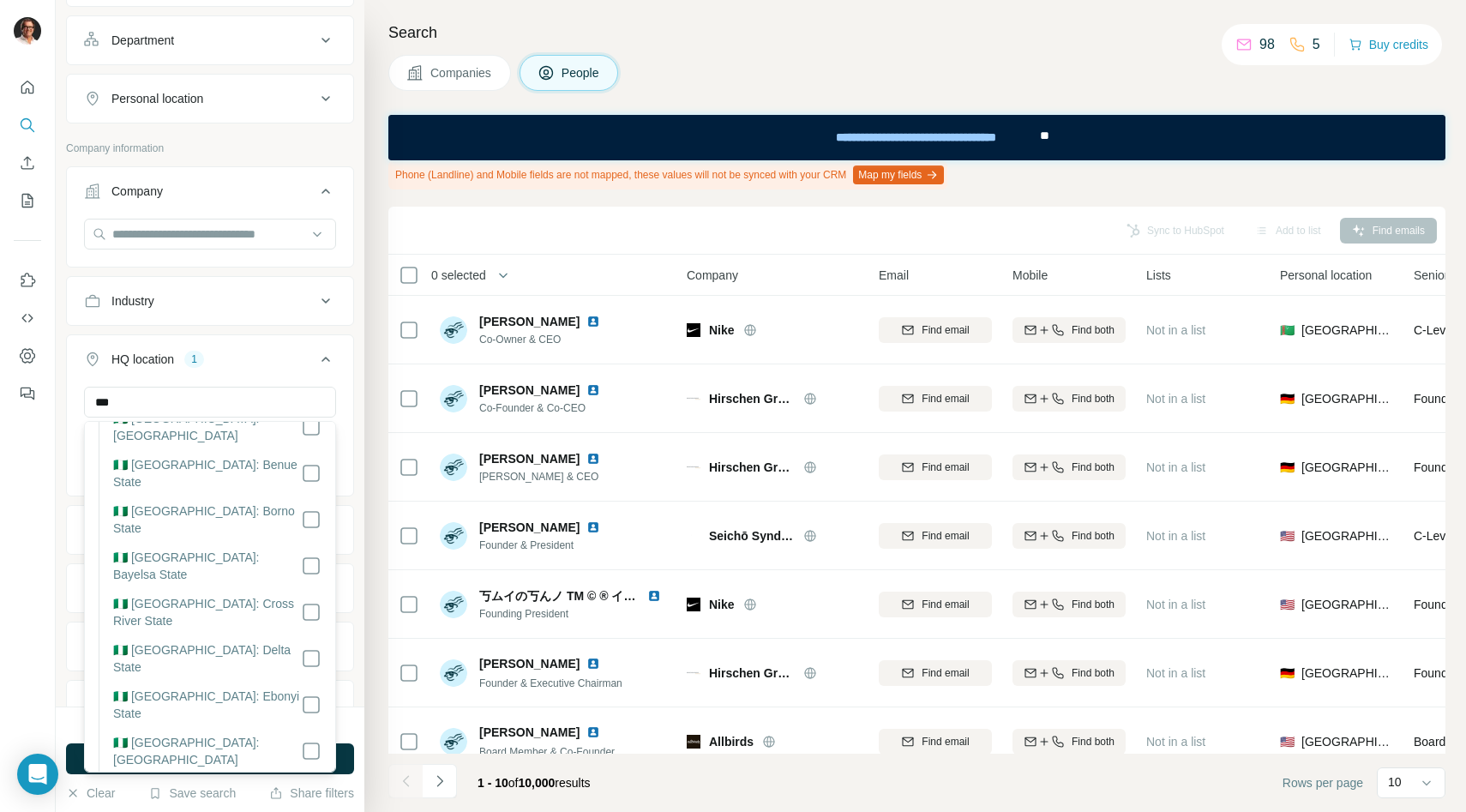
click at [35, 562] on div at bounding box center [28, 406] width 56 height 812
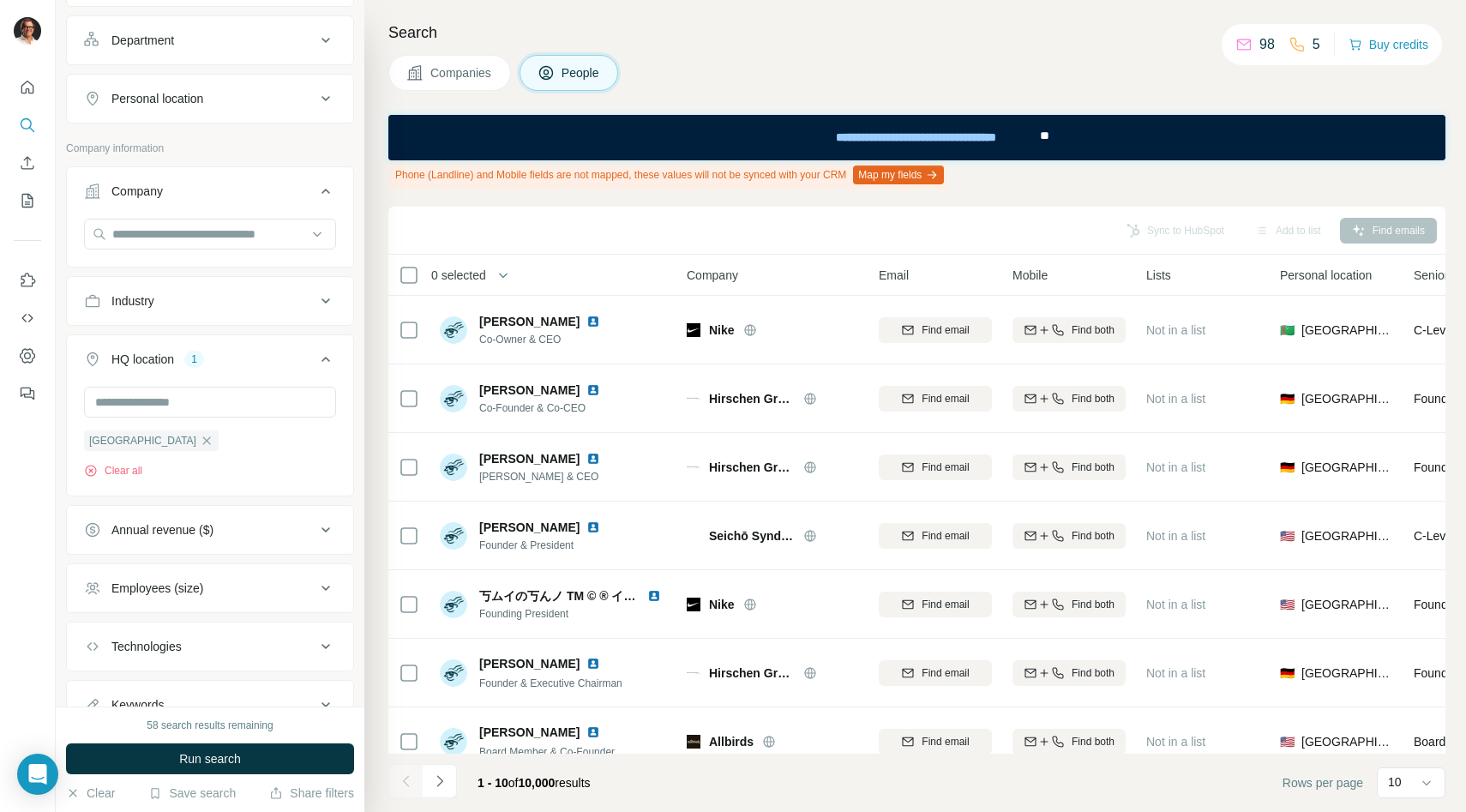
scroll to position [2792, 0]
click at [154, 763] on button "Run search" at bounding box center [209, 759] width 288 height 31
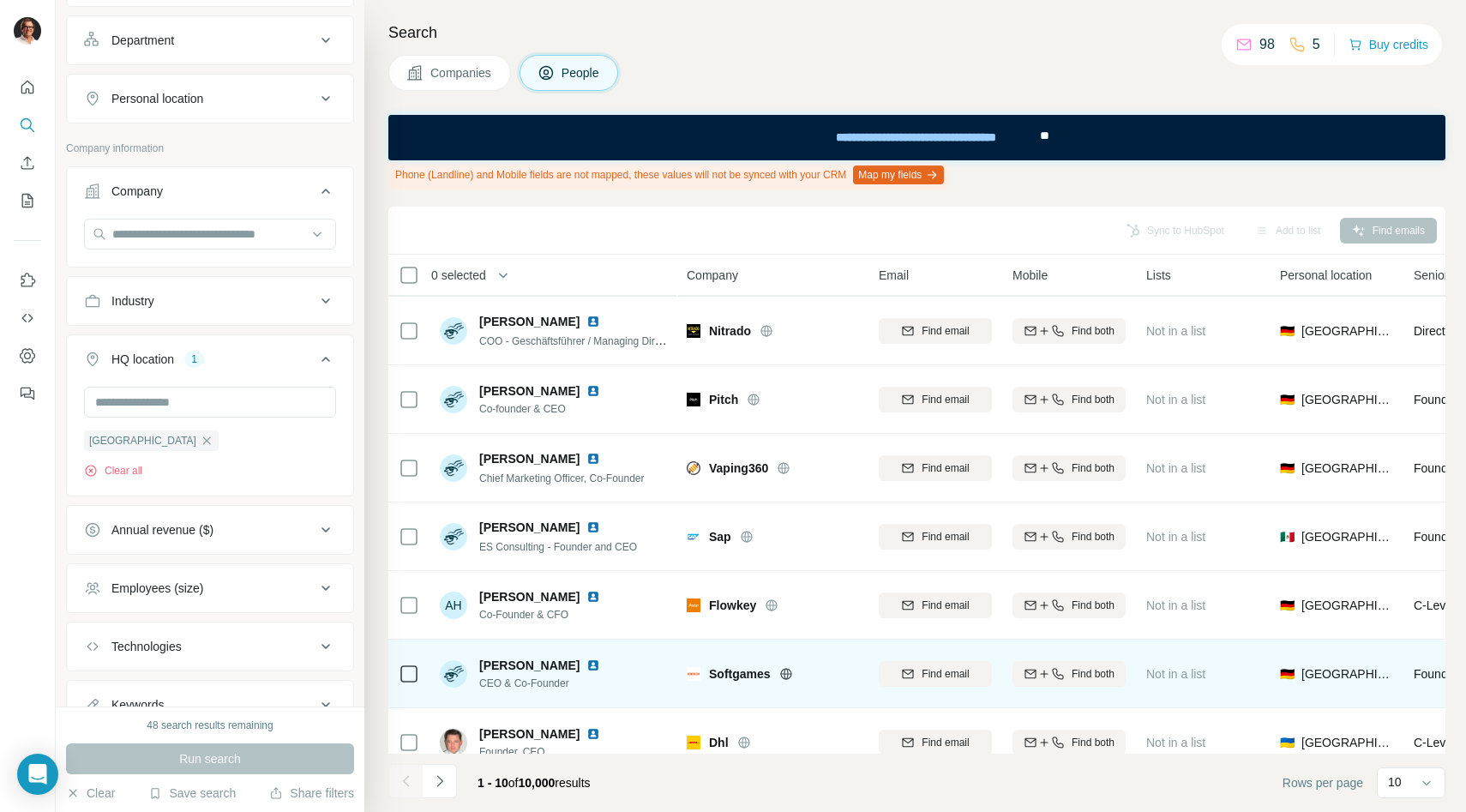
scroll to position [228, 0]
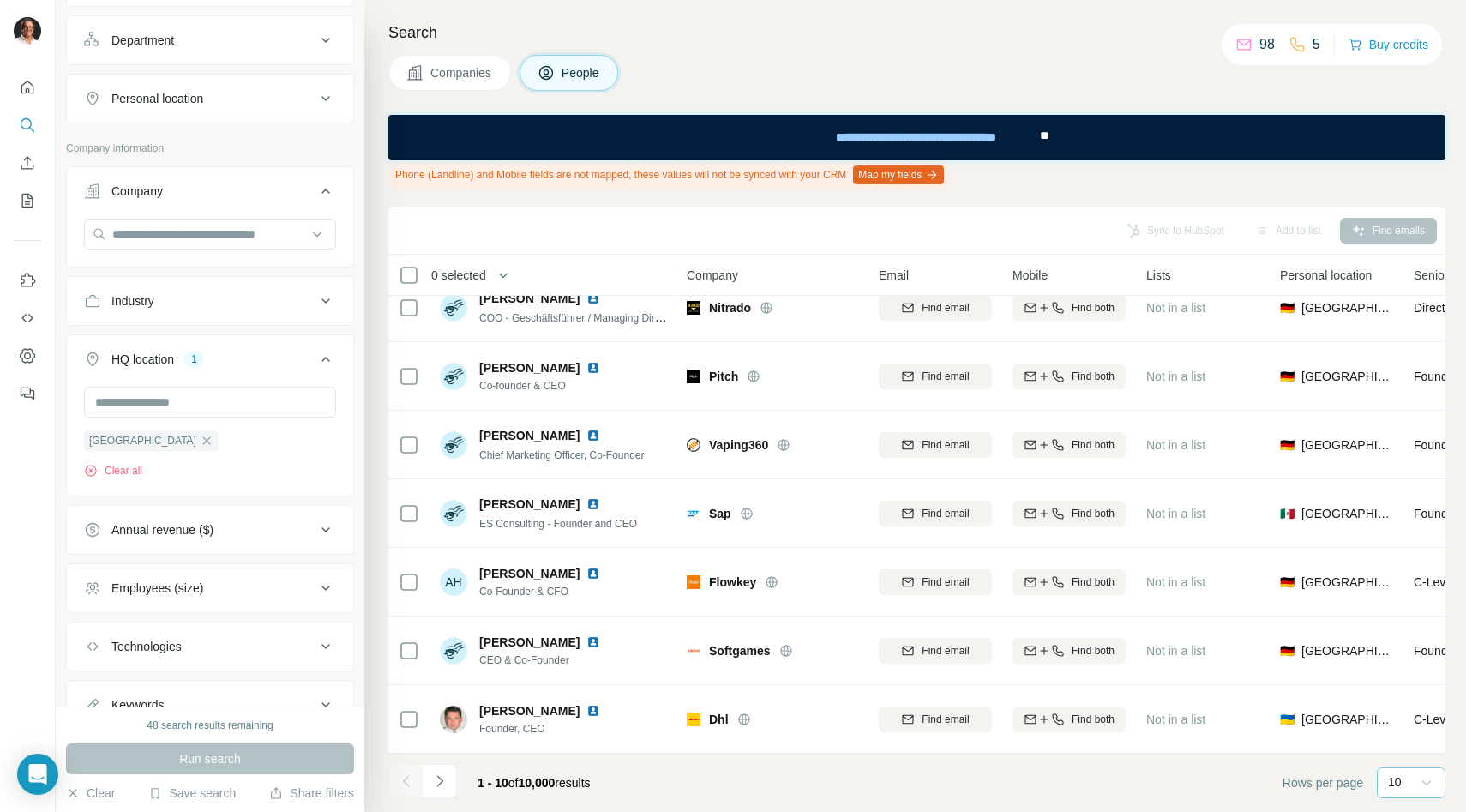
click at [1423, 789] on icon at bounding box center [1426, 782] width 17 height 17
click at [1413, 651] on div "60" at bounding box center [1411, 651] width 39 height 17
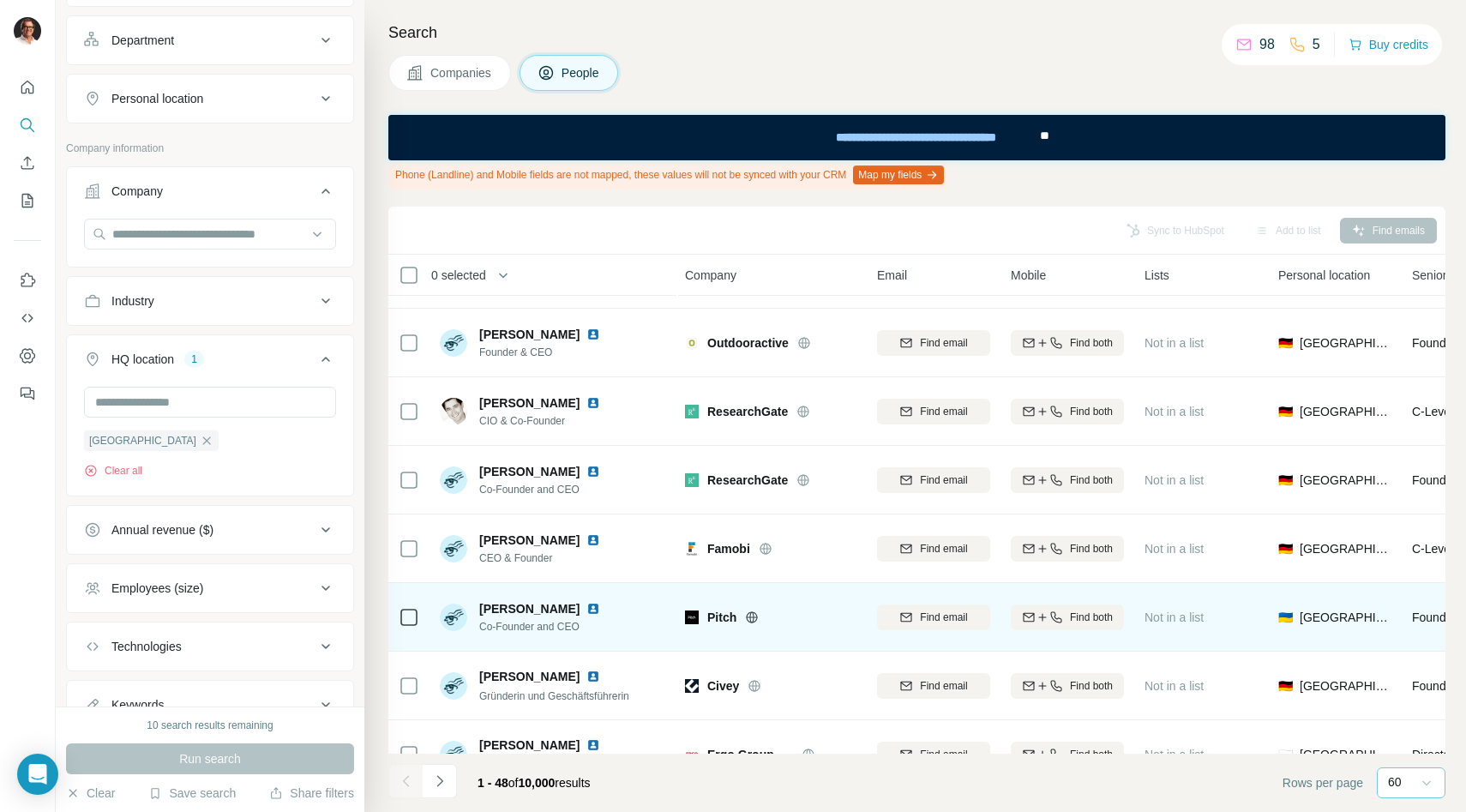
scroll to position [2834, 1]
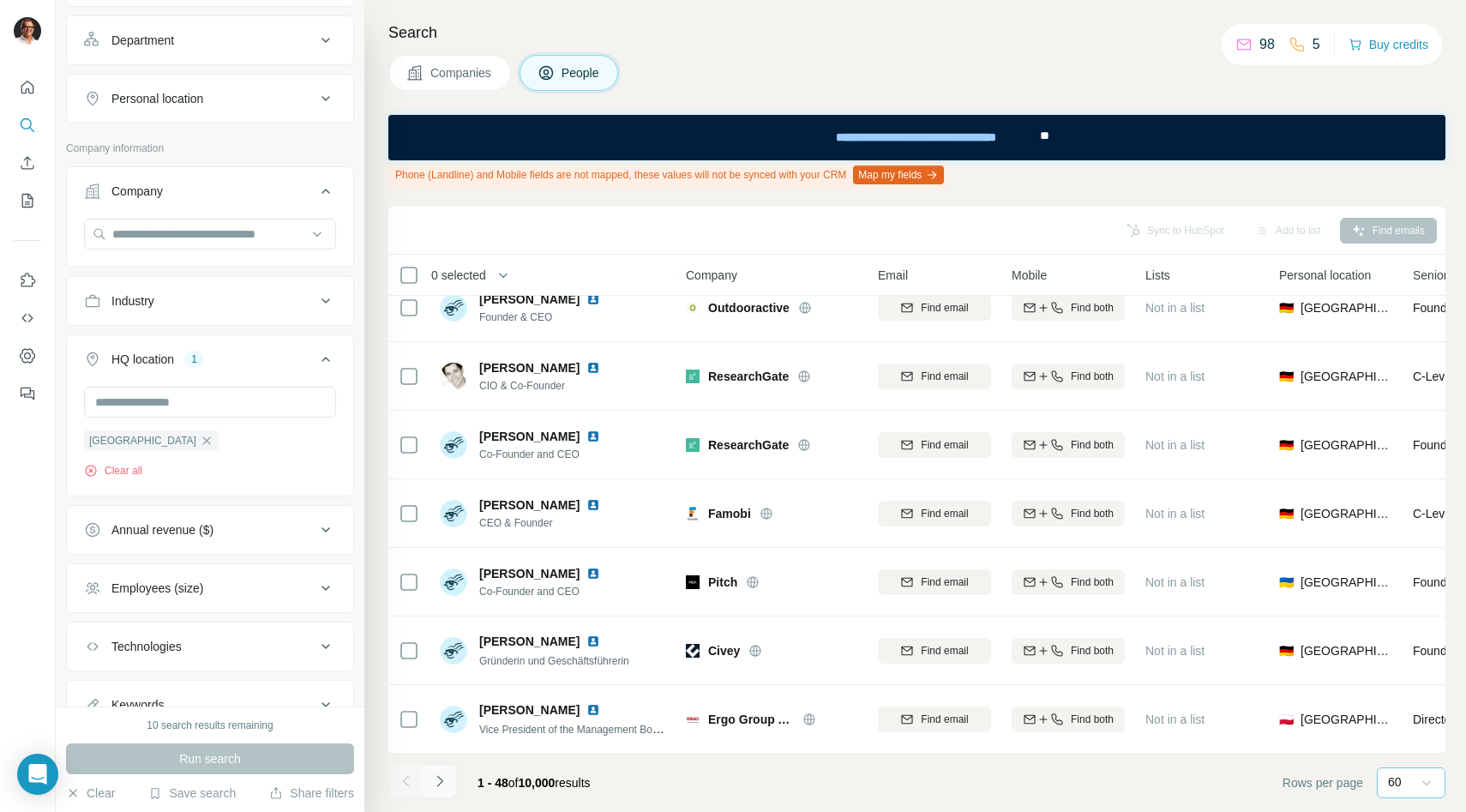
click at [444, 784] on icon "Navigate to next page" at bounding box center [439, 780] width 17 height 17
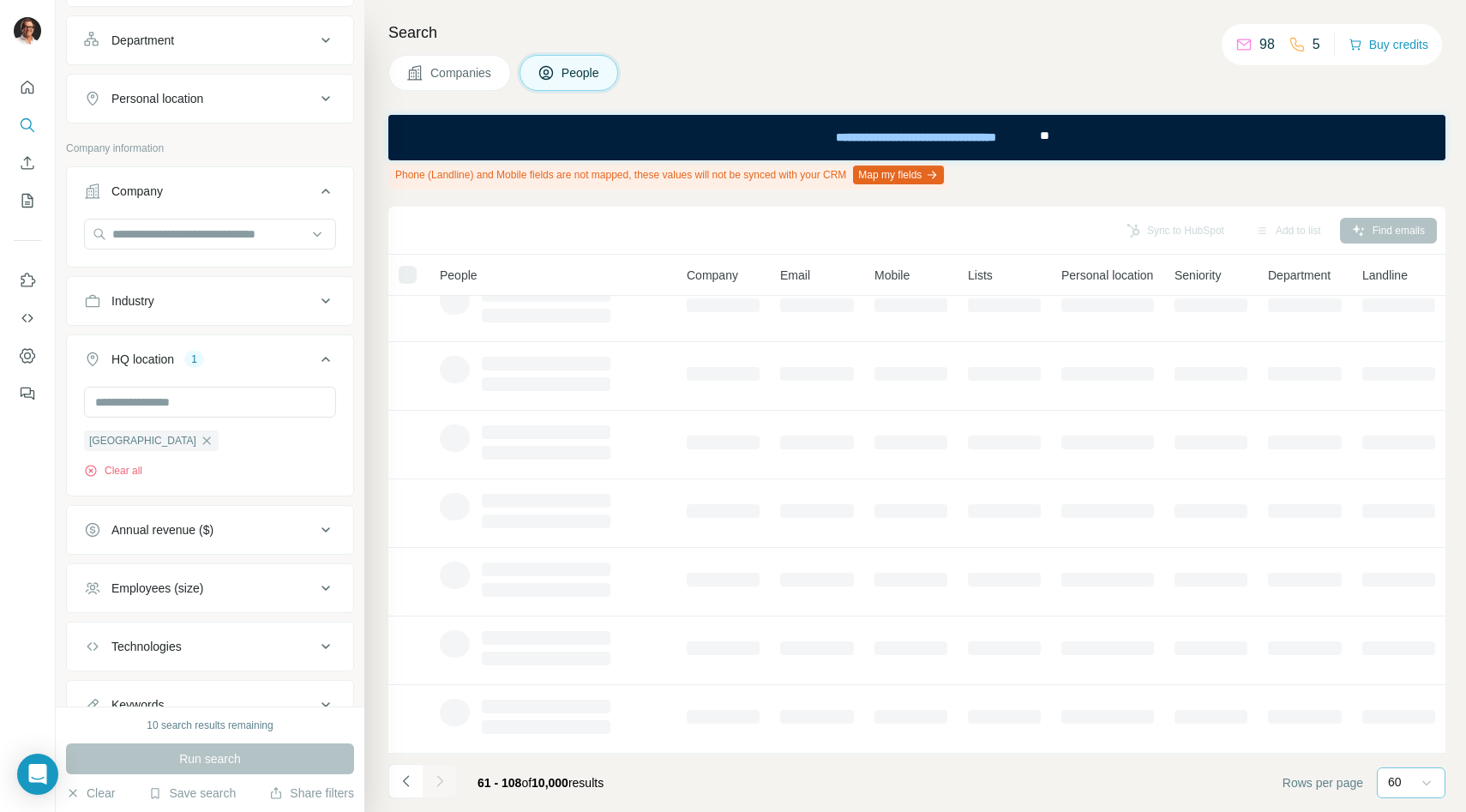
scroll to position [228, 0]
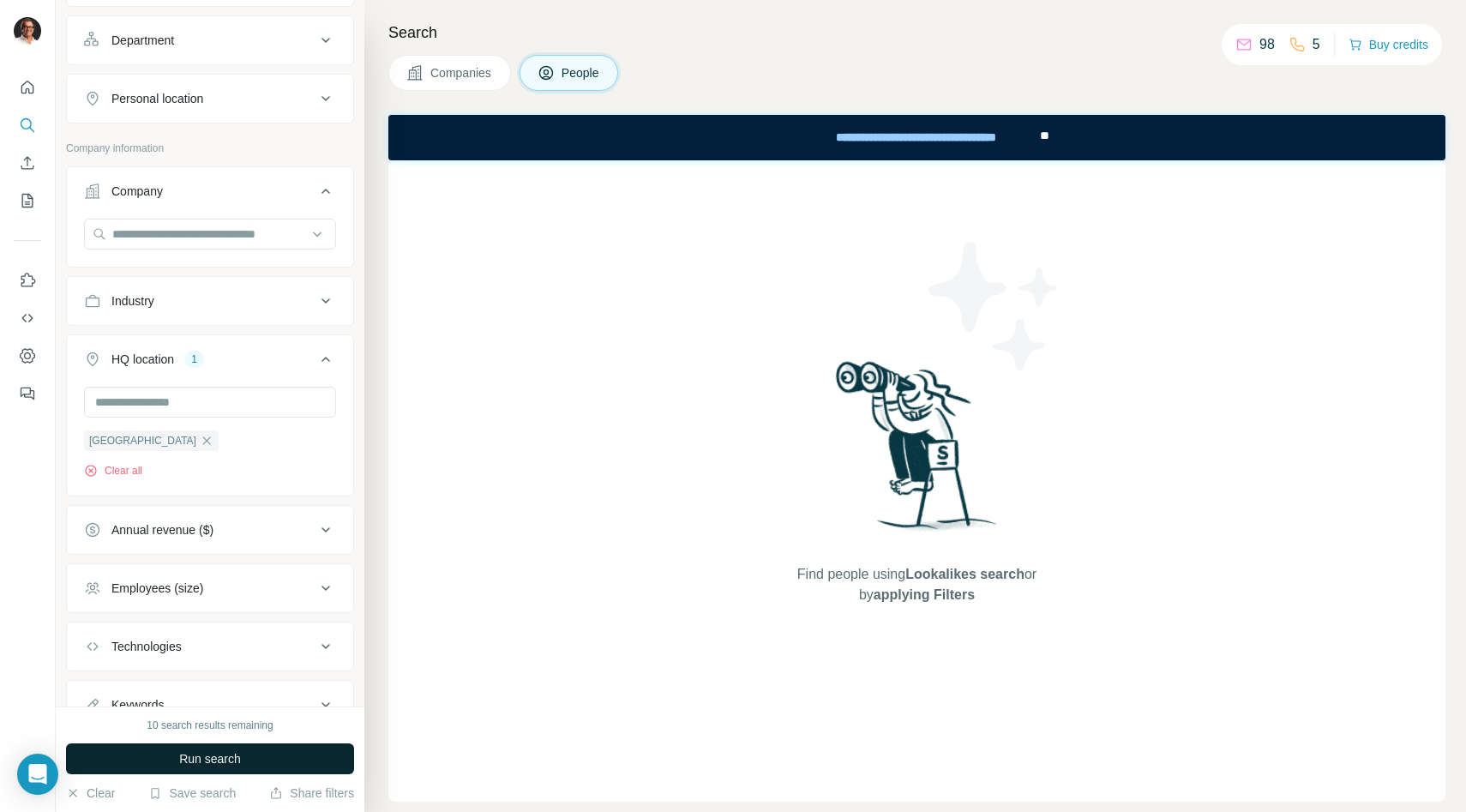
click at [231, 757] on span "Run search" at bounding box center [210, 758] width 62 height 17
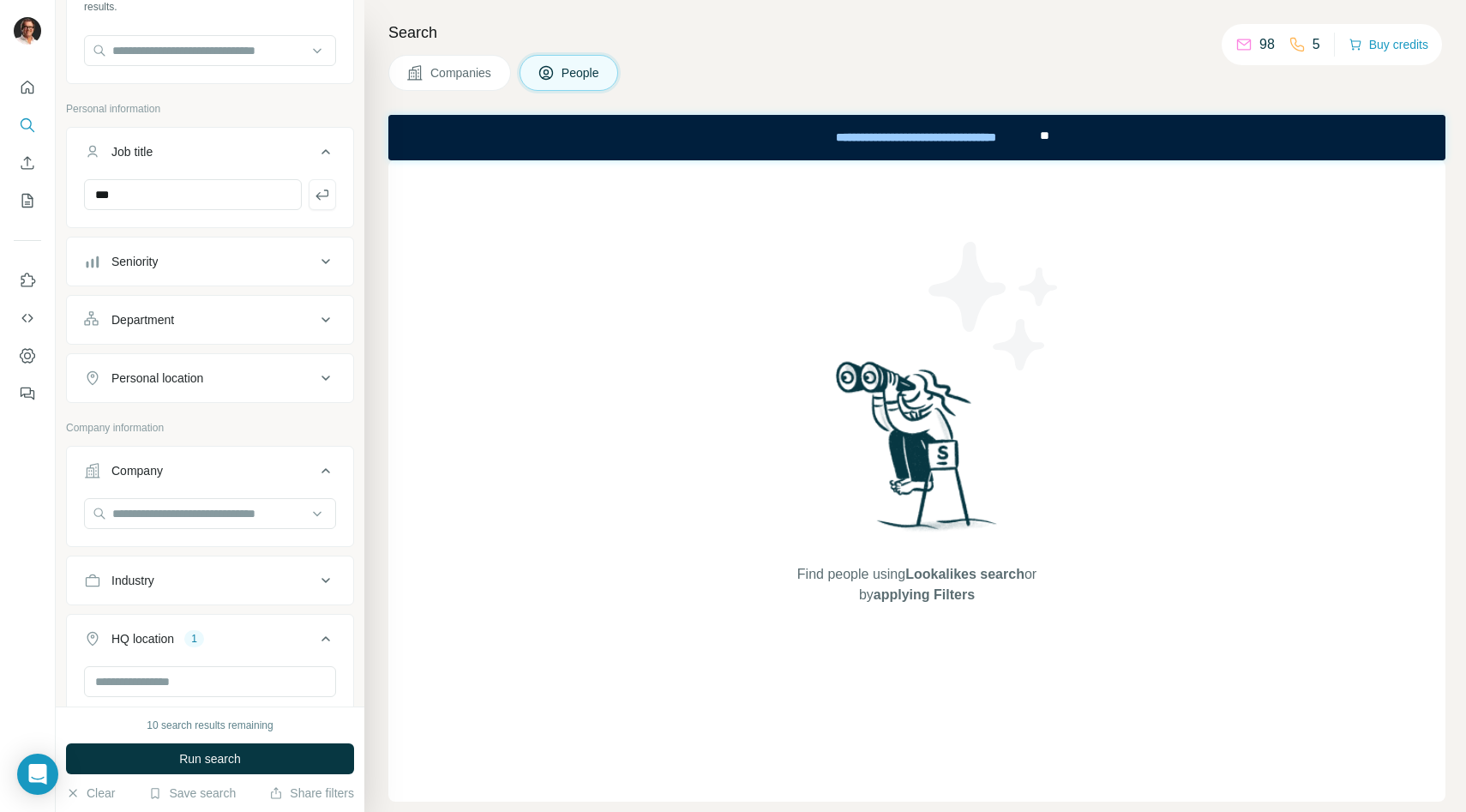
scroll to position [0, 0]
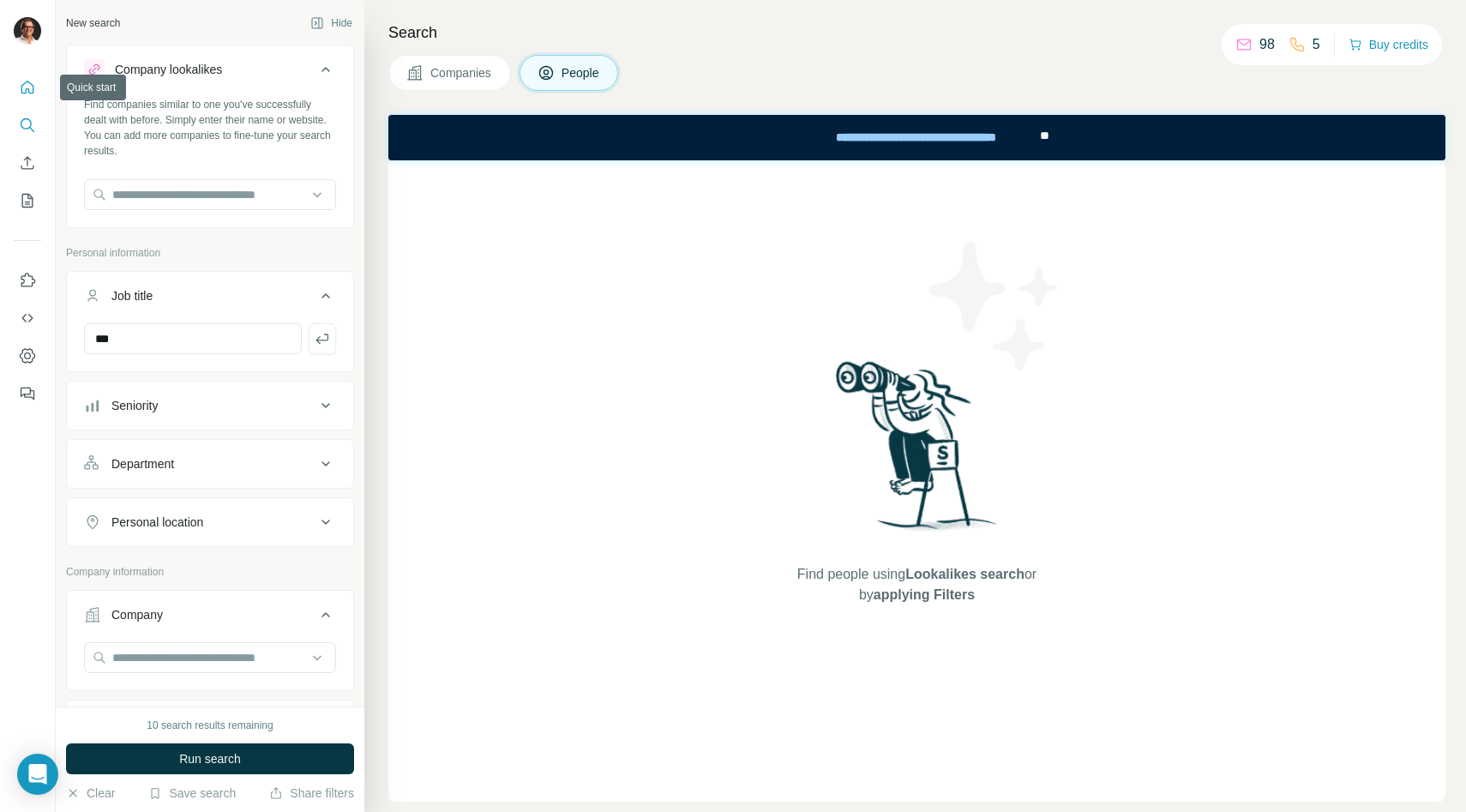
click at [30, 89] on icon "Quick start" at bounding box center [27, 87] width 17 height 17
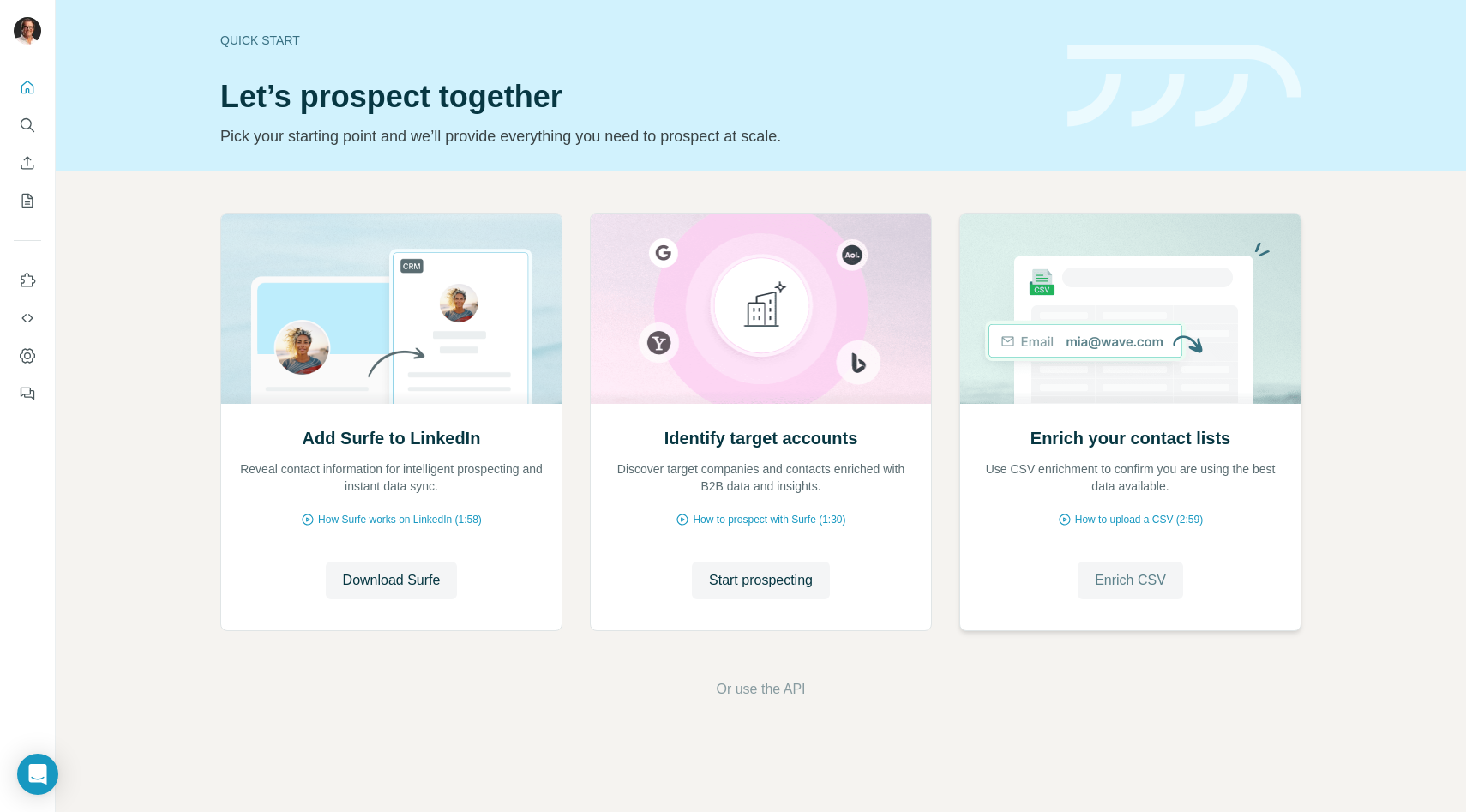
click at [1121, 582] on span "Enrich CSV" at bounding box center [1131, 579] width 71 height 20
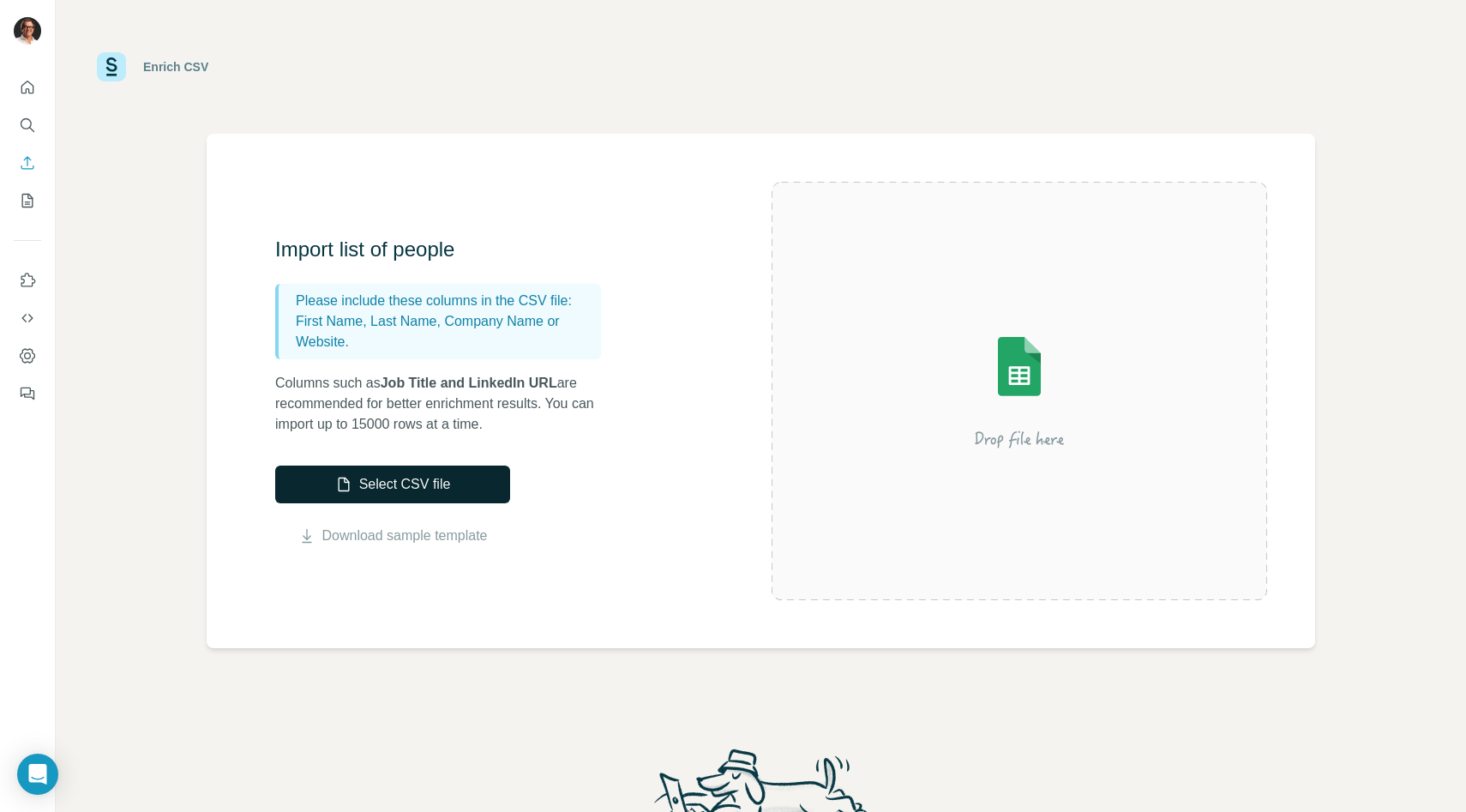
click at [371, 493] on button "Select CSV file" at bounding box center [392, 485] width 235 height 38
click at [381, 533] on link "Download sample template" at bounding box center [405, 535] width 165 height 20
